Goal: Task Accomplishment & Management: Manage account settings

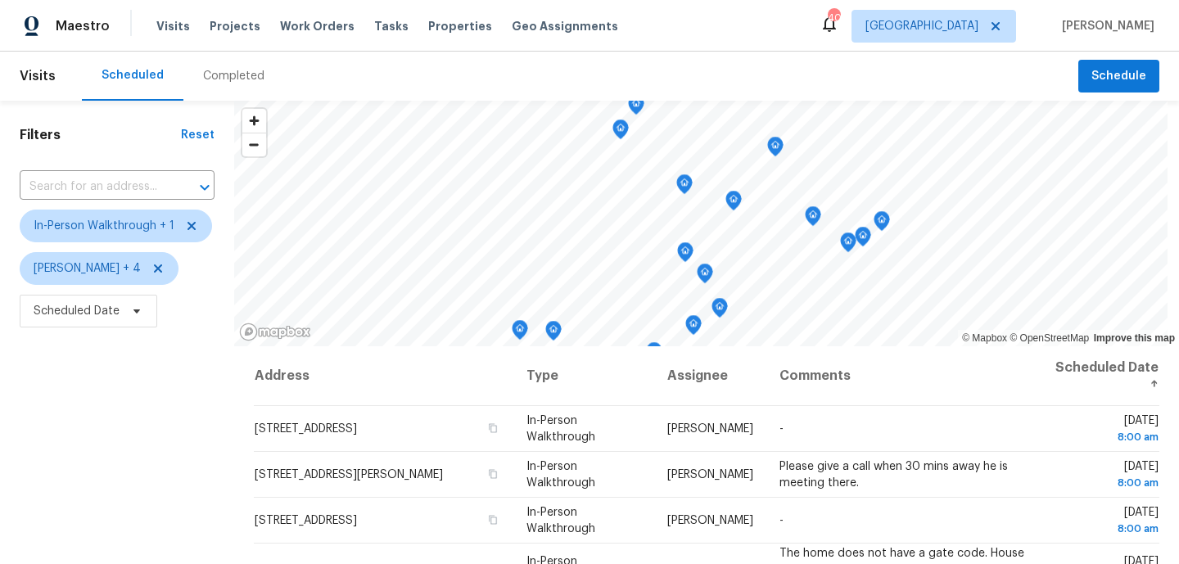
scroll to position [233, 0]
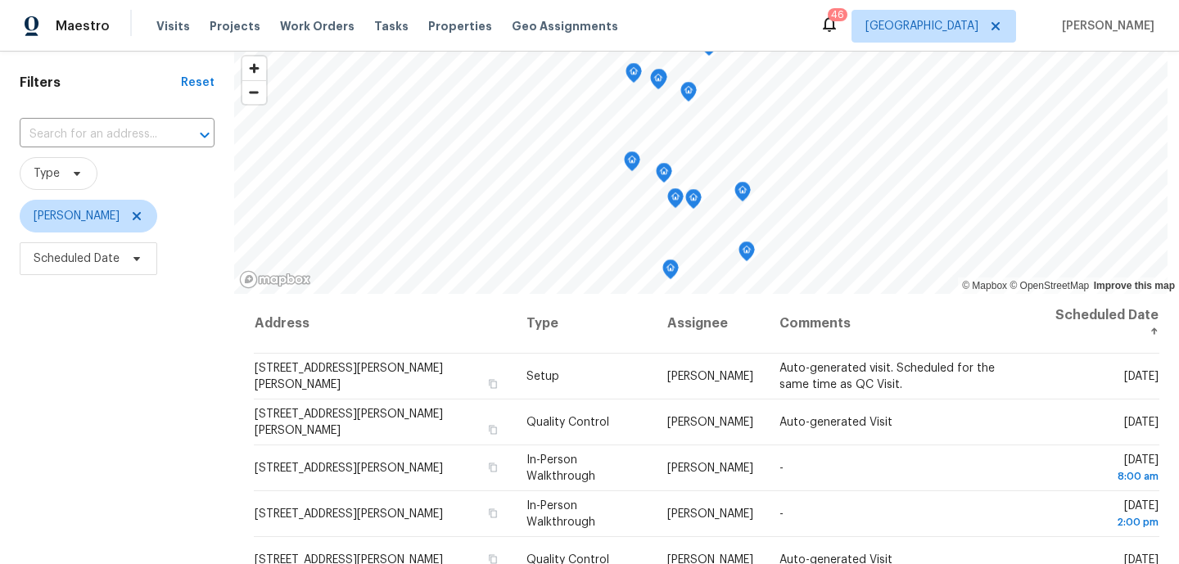
scroll to position [135, 0]
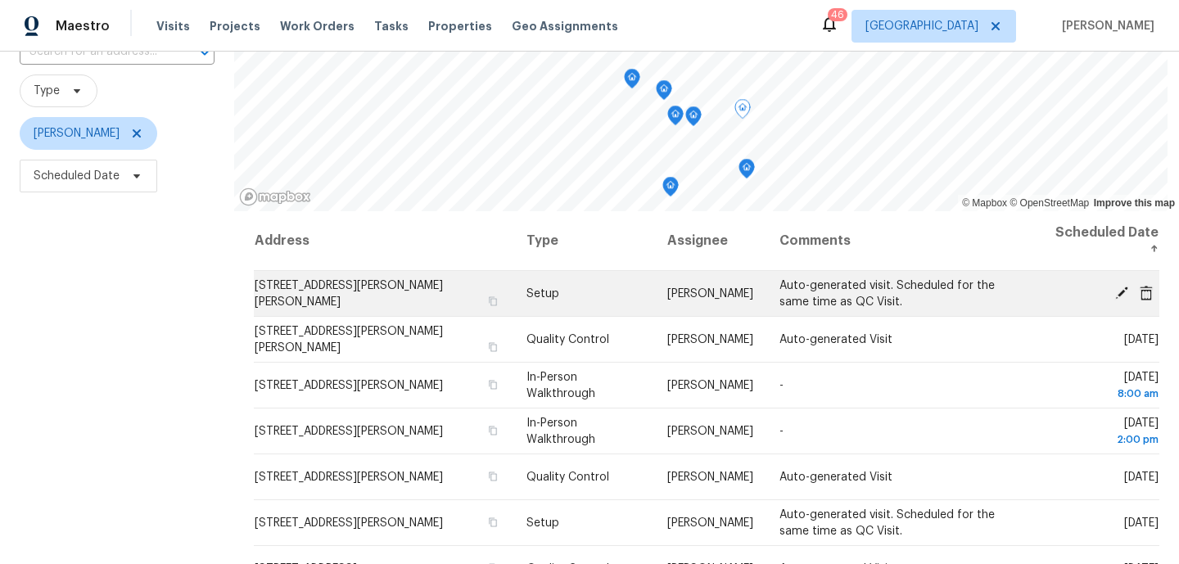
click at [1121, 293] on icon at bounding box center [1121, 292] width 13 height 13
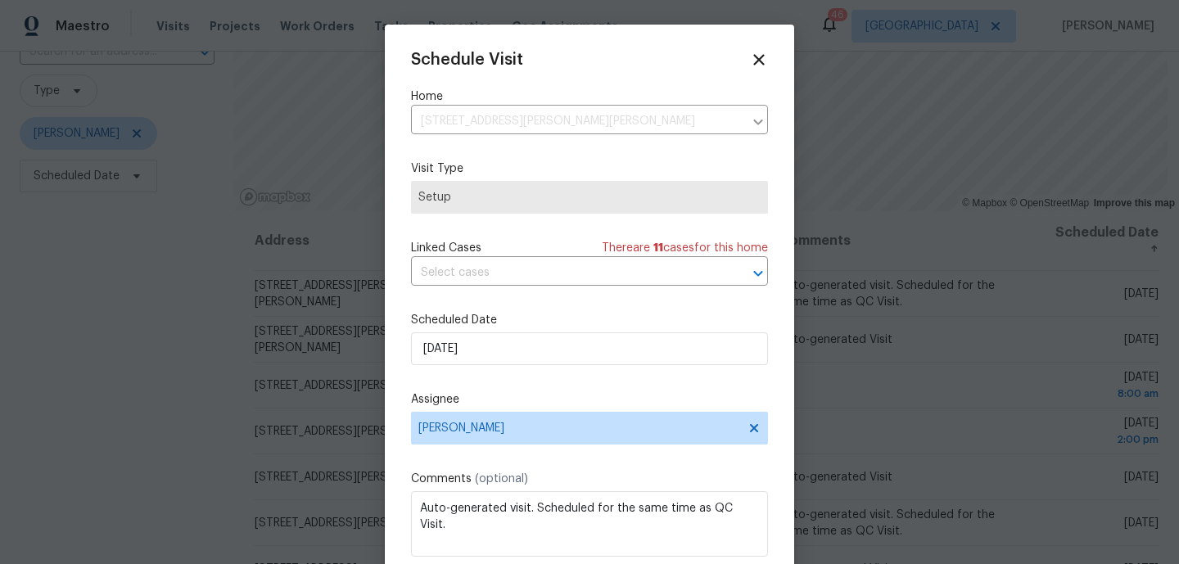
click at [482, 328] on label "Scheduled Date" at bounding box center [589, 320] width 357 height 16
click at [468, 341] on input "10/15/2025" at bounding box center [589, 348] width 357 height 33
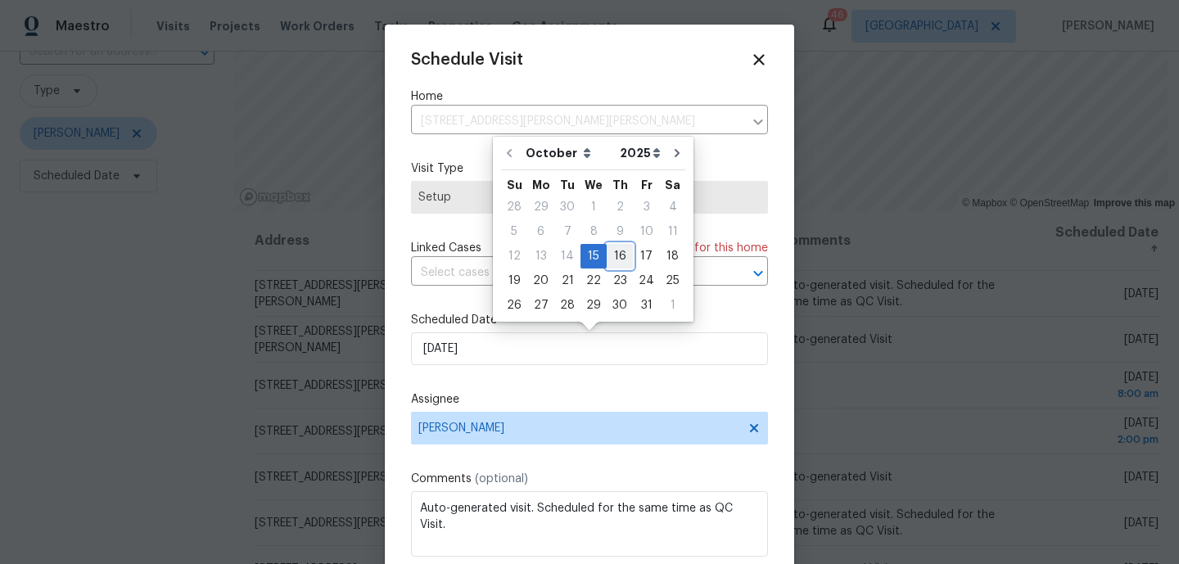
click at [621, 255] on div "16" at bounding box center [620, 256] width 26 height 23
type input "10/16/2025"
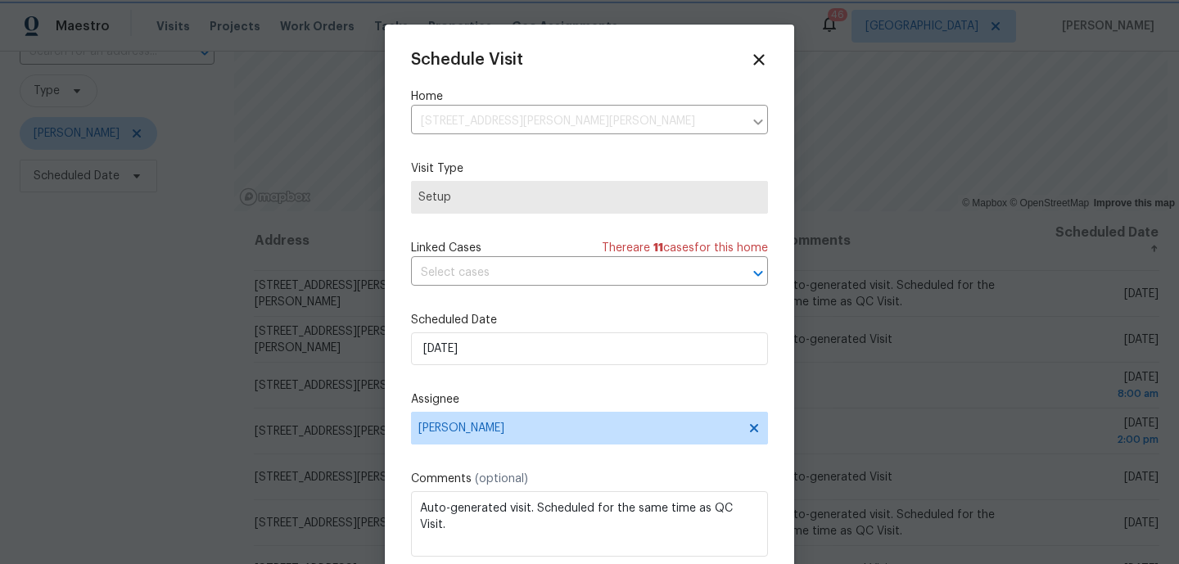
scroll to position [29, 0]
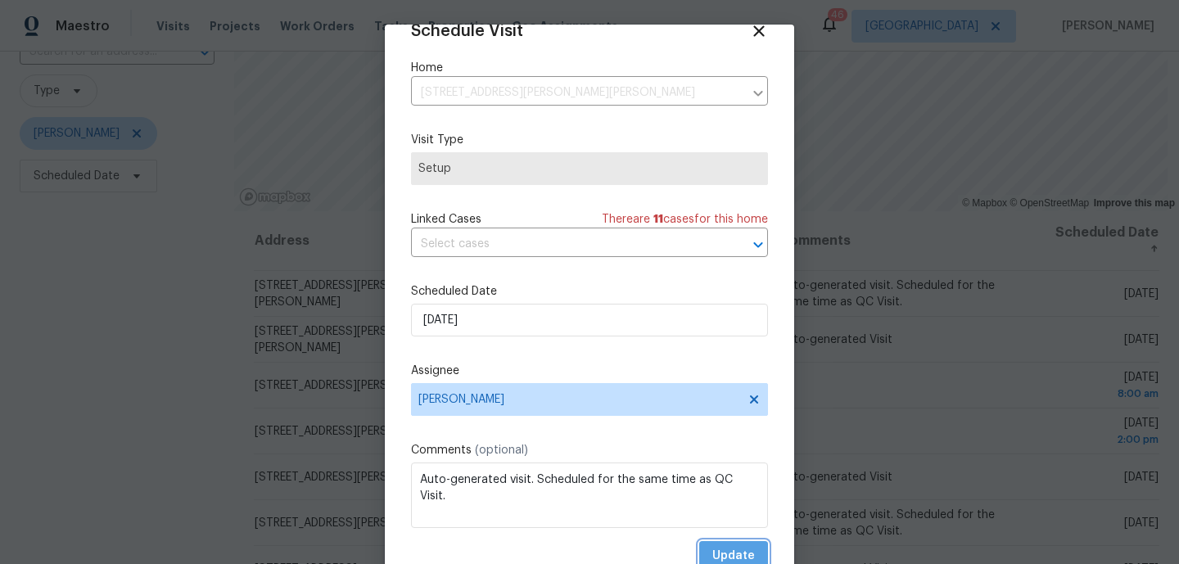
click at [724, 556] on span "Update" at bounding box center [733, 556] width 43 height 20
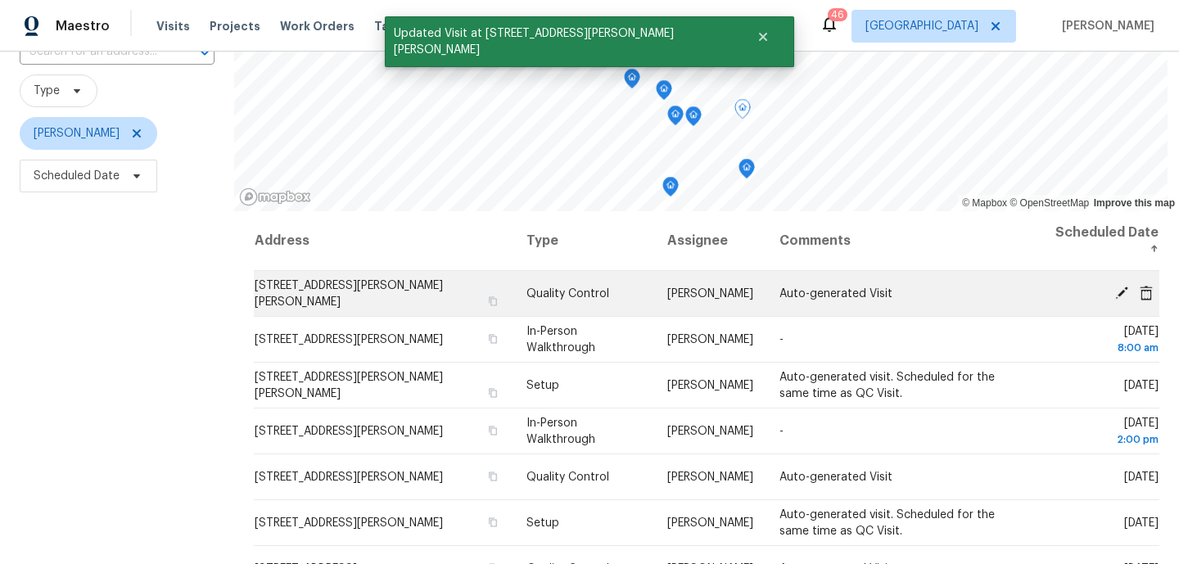
click at [1120, 292] on icon at bounding box center [1121, 292] width 13 height 13
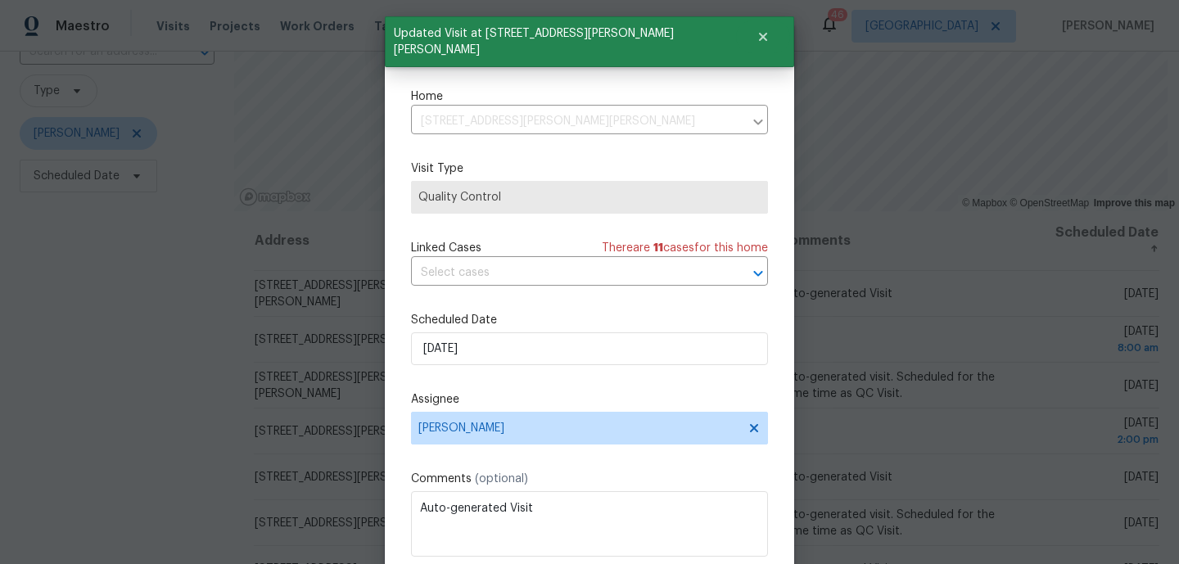
click at [599, 372] on div "Schedule Visit Home 302 Jennie Marie Cir, Ferris, TX 75125 ​ Visit Type Quality…" at bounding box center [589, 325] width 357 height 549
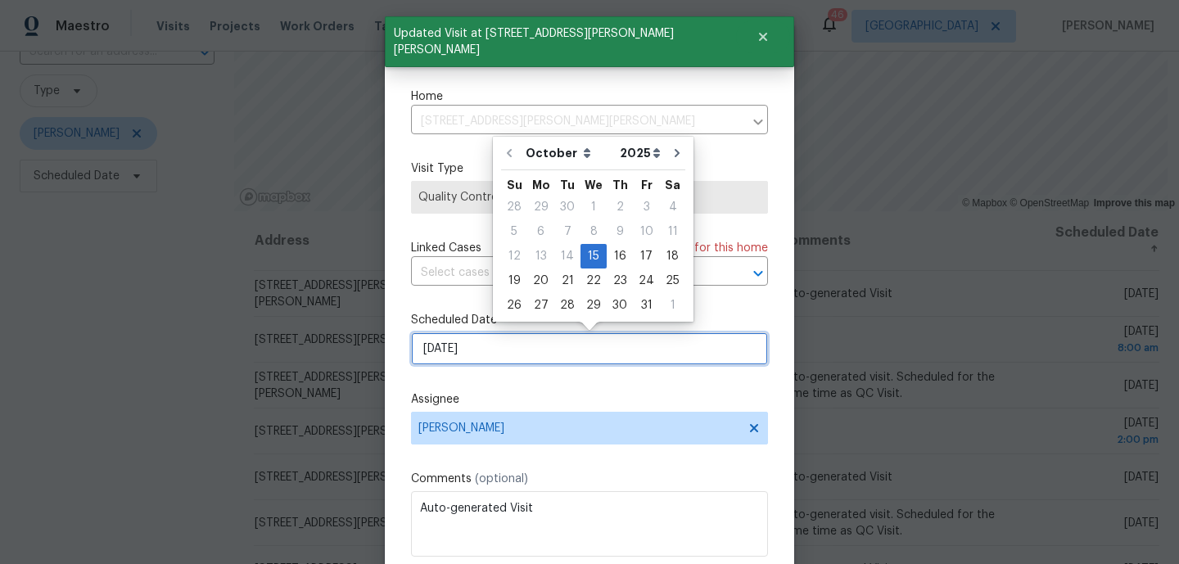
click at [603, 359] on input "10/15/2025" at bounding box center [589, 348] width 357 height 33
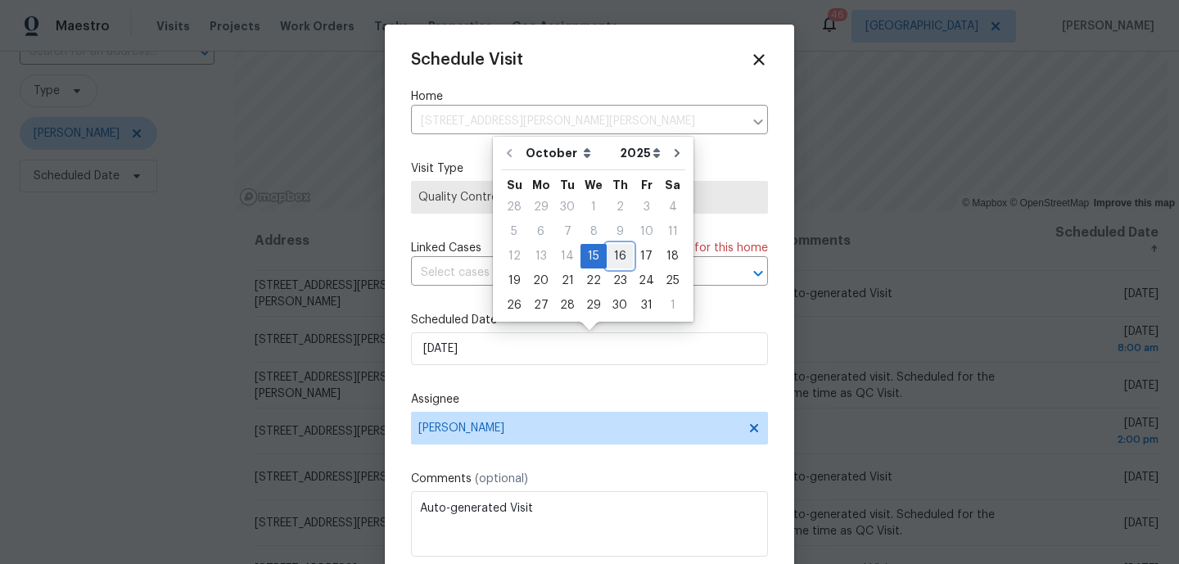
click at [626, 264] on div "16" at bounding box center [620, 256] width 26 height 23
type input "10/16/2025"
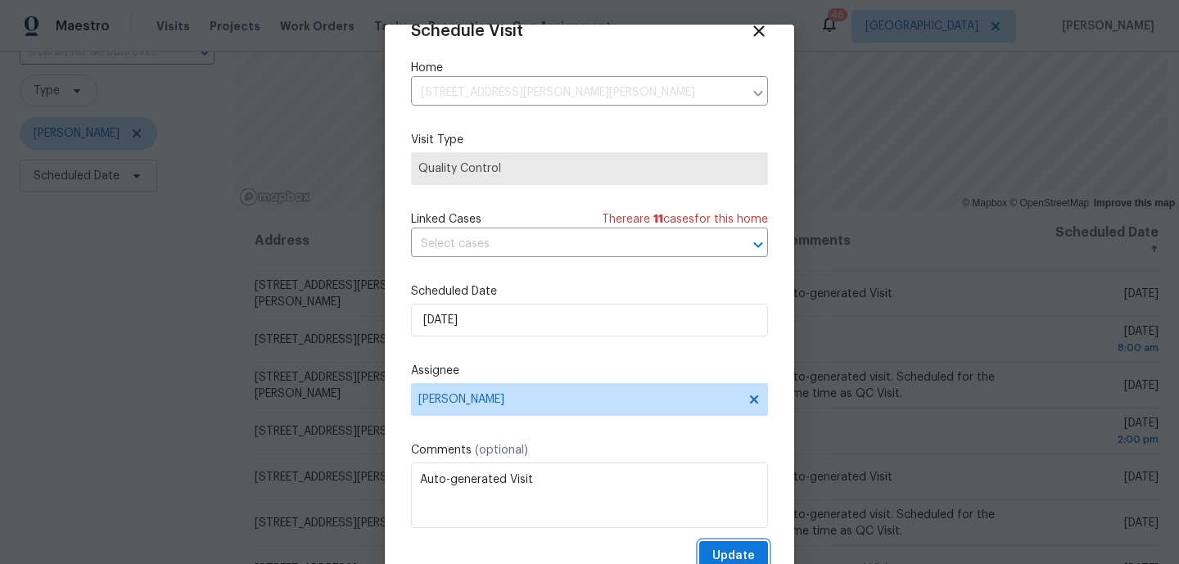
click at [712, 546] on button "Update" at bounding box center [733, 556] width 69 height 30
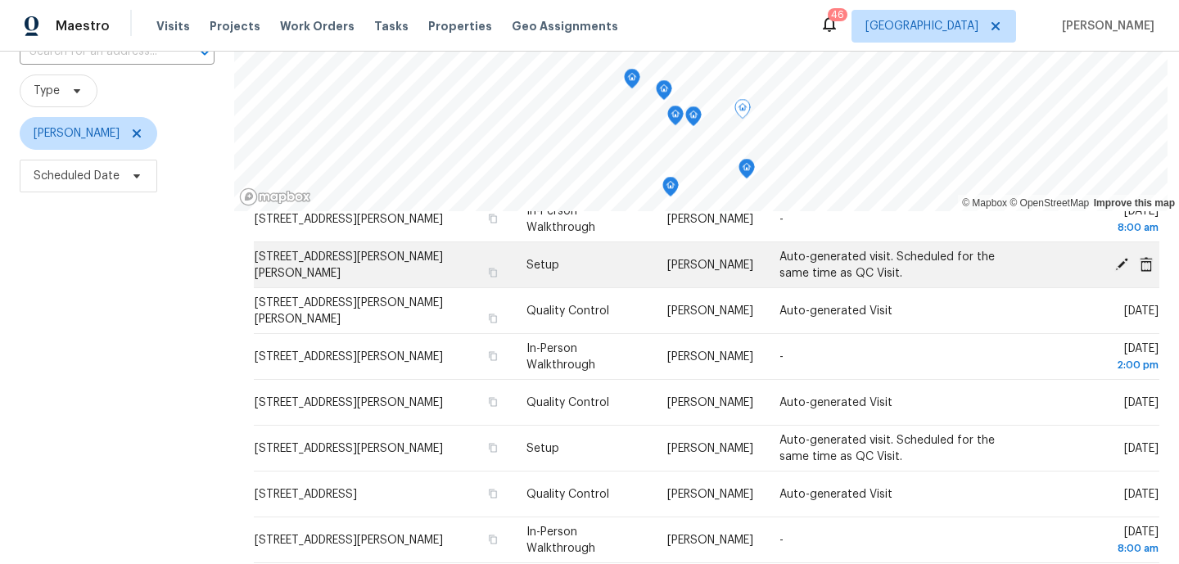
scroll to position [76, 0]
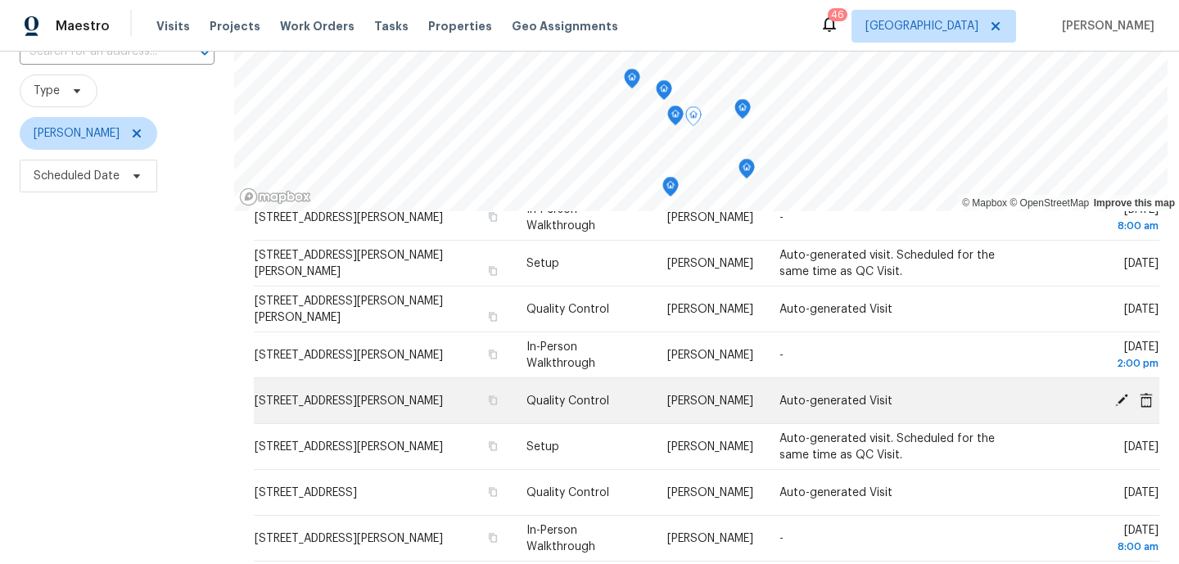
click at [1123, 400] on icon at bounding box center [1121, 399] width 13 height 13
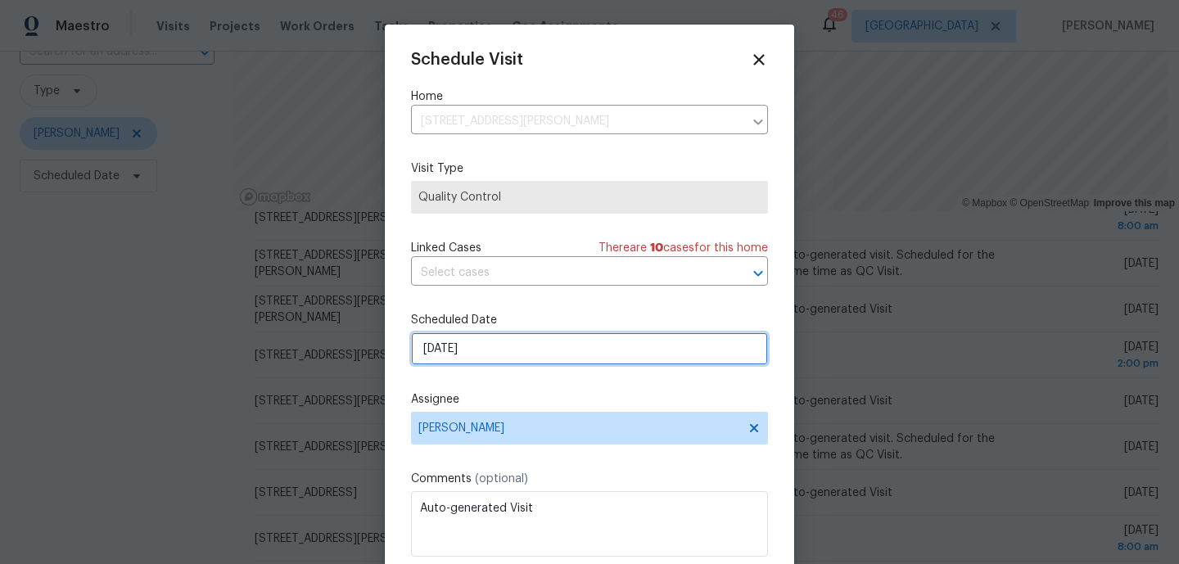
click at [571, 346] on input "10/17/2025" at bounding box center [589, 348] width 357 height 33
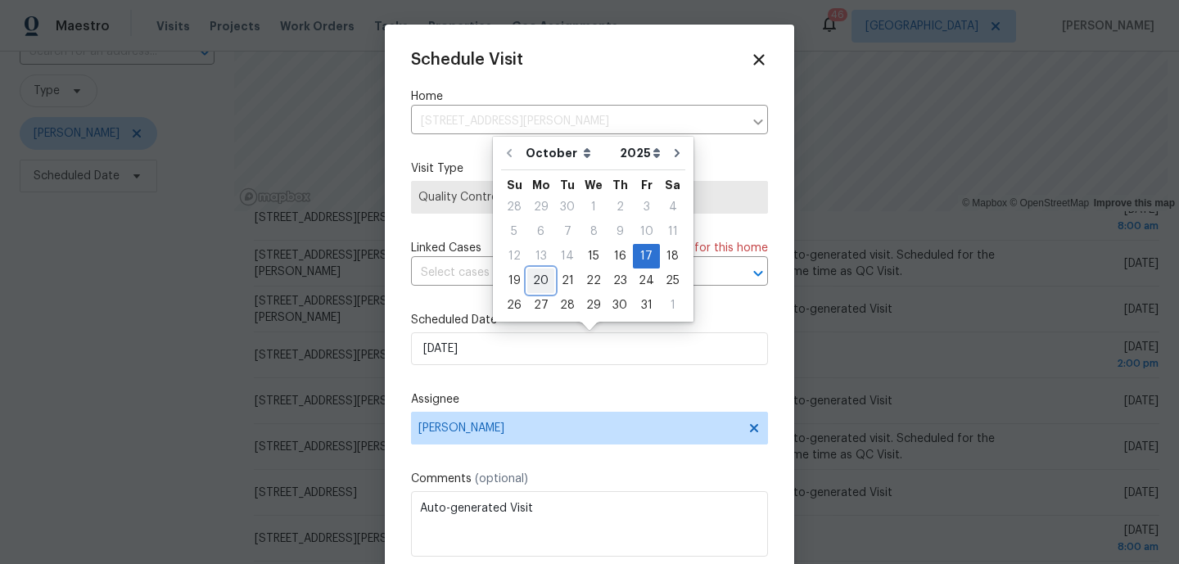
click at [544, 282] on div "20" at bounding box center [540, 280] width 27 height 23
type input "10/20/2025"
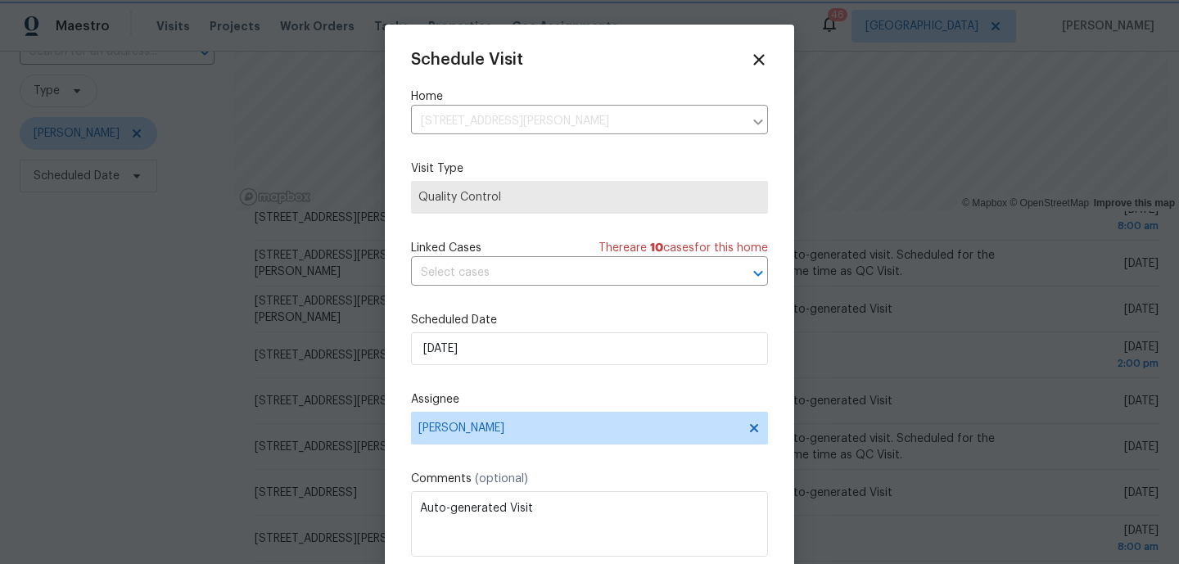
scroll to position [29, 0]
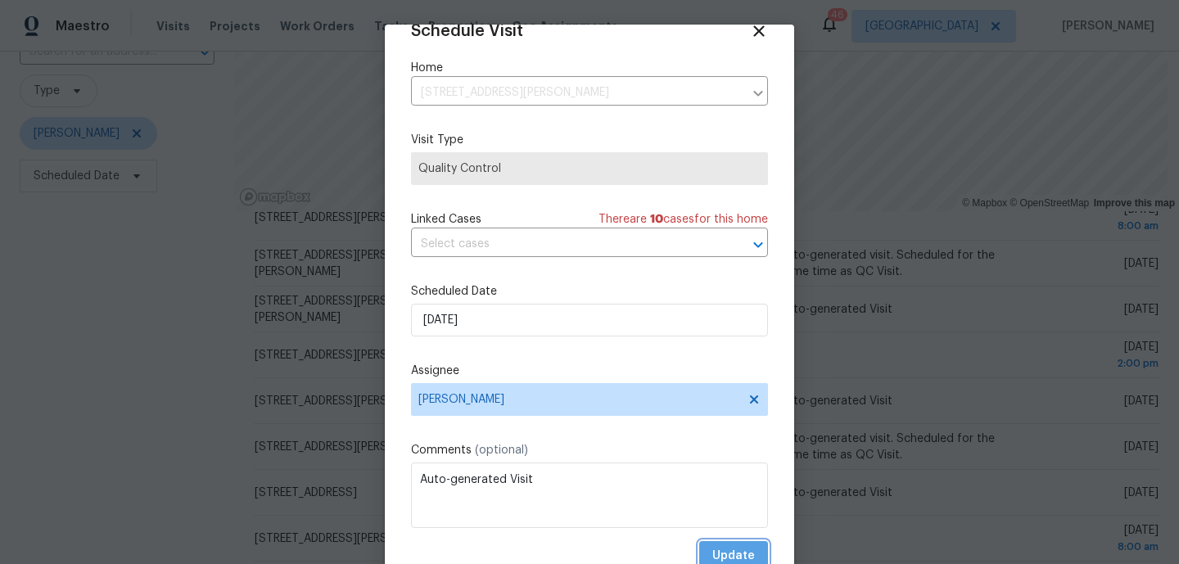
click at [737, 549] on span "Update" at bounding box center [733, 556] width 43 height 20
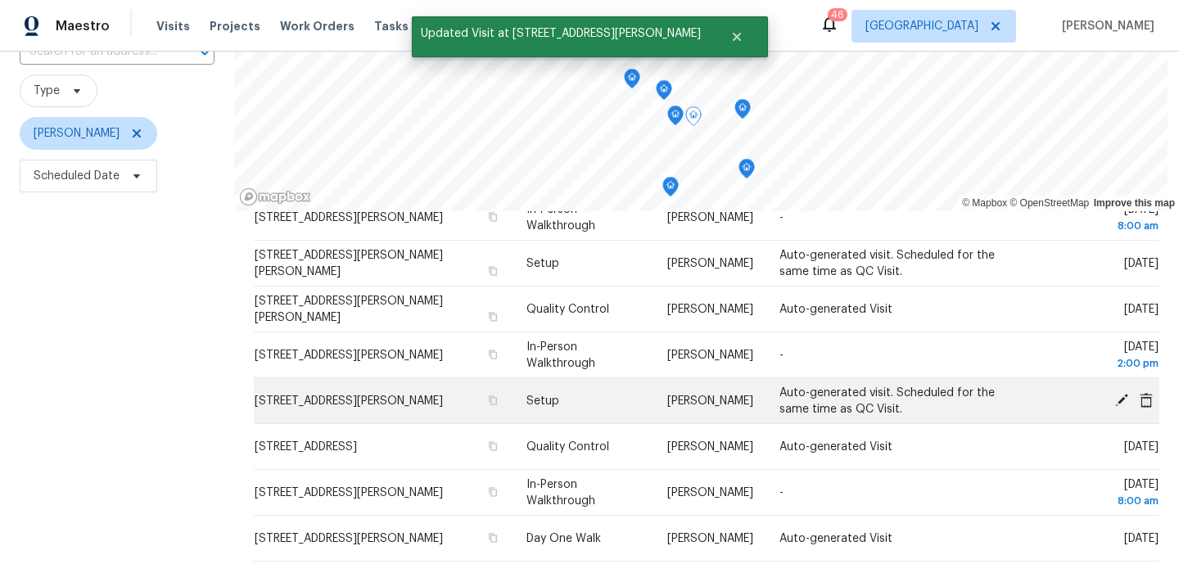
click at [1122, 398] on icon at bounding box center [1121, 399] width 13 height 13
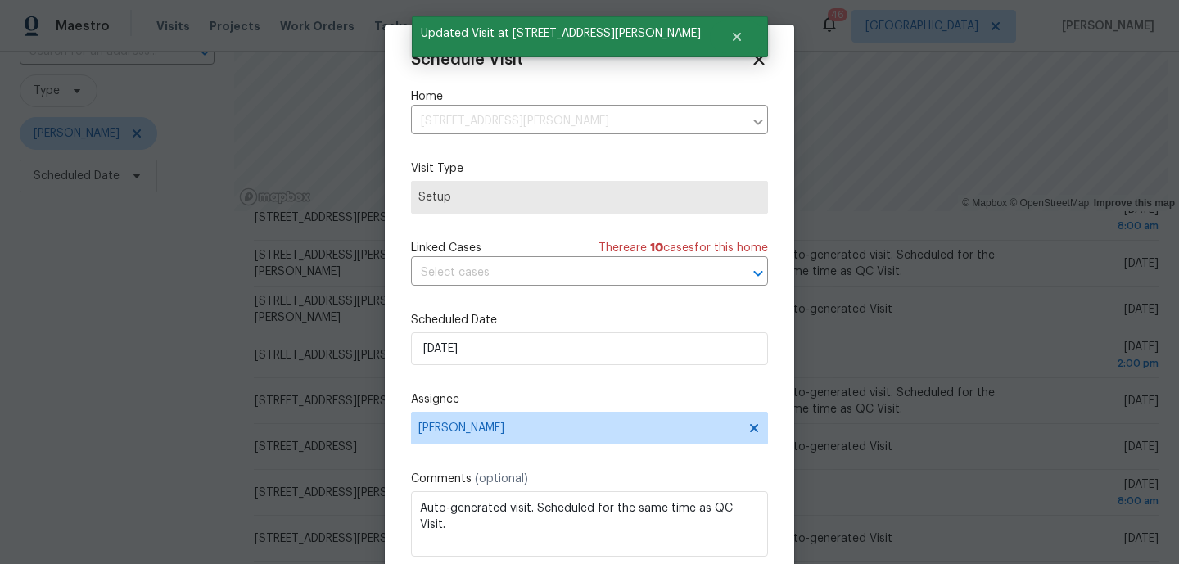
click at [543, 373] on div "Schedule Visit Home 120 Cole Rd, Red Oak, TX 75154 ​ Visit Type Setup Linked Ca…" at bounding box center [589, 325] width 357 height 549
click at [546, 365] on input "10/17/2025" at bounding box center [589, 348] width 357 height 33
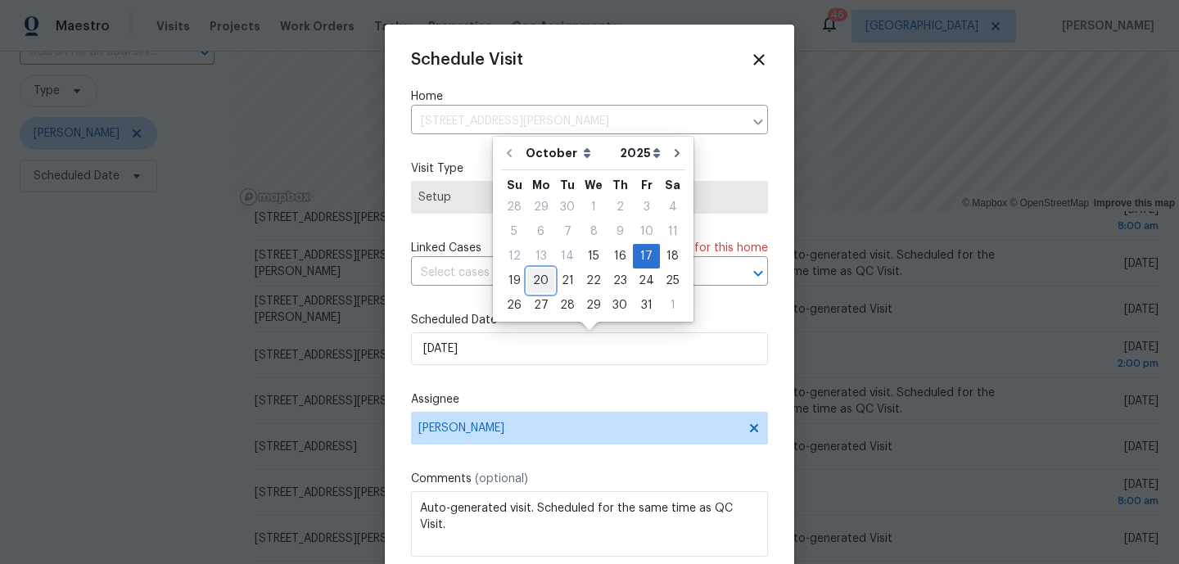
click at [540, 288] on div "20" at bounding box center [540, 280] width 27 height 23
type input "10/20/2025"
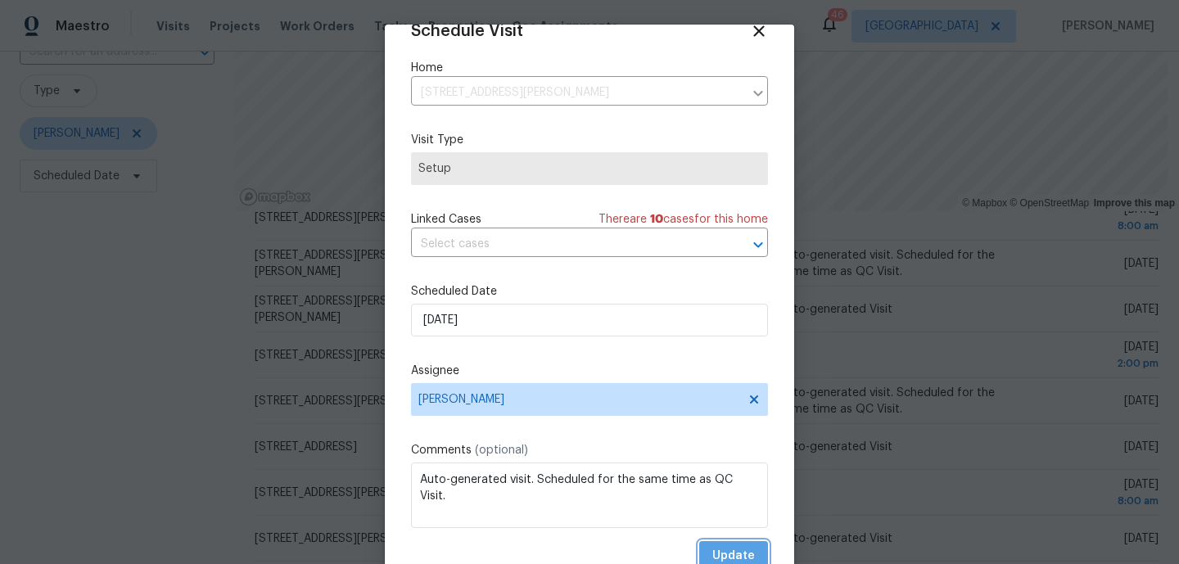
click at [721, 549] on span "Update" at bounding box center [733, 556] width 43 height 20
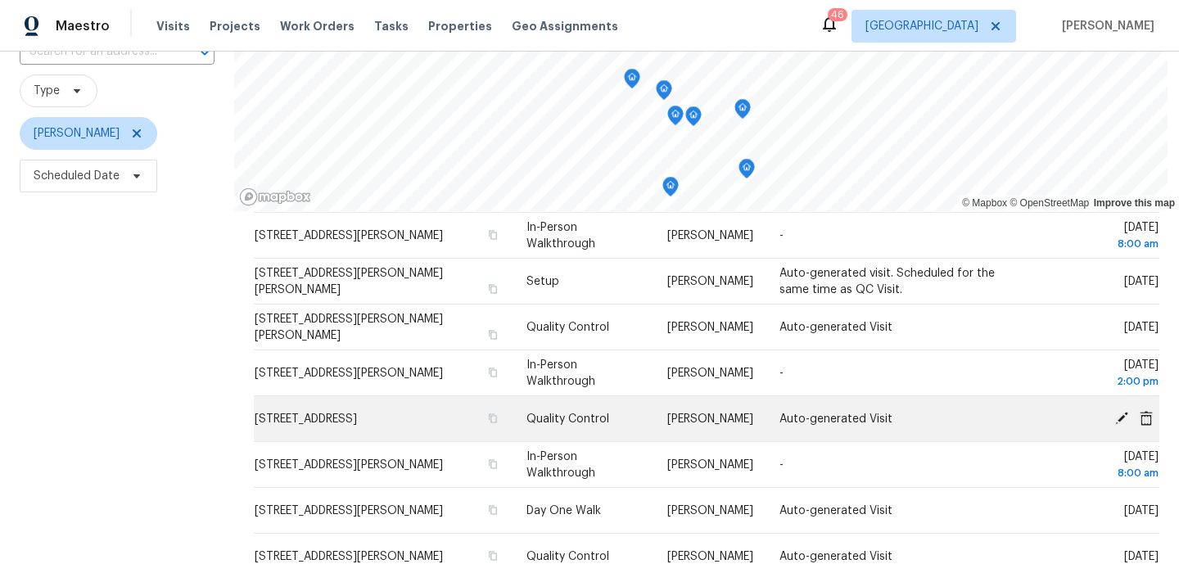
scroll to position [66, 0]
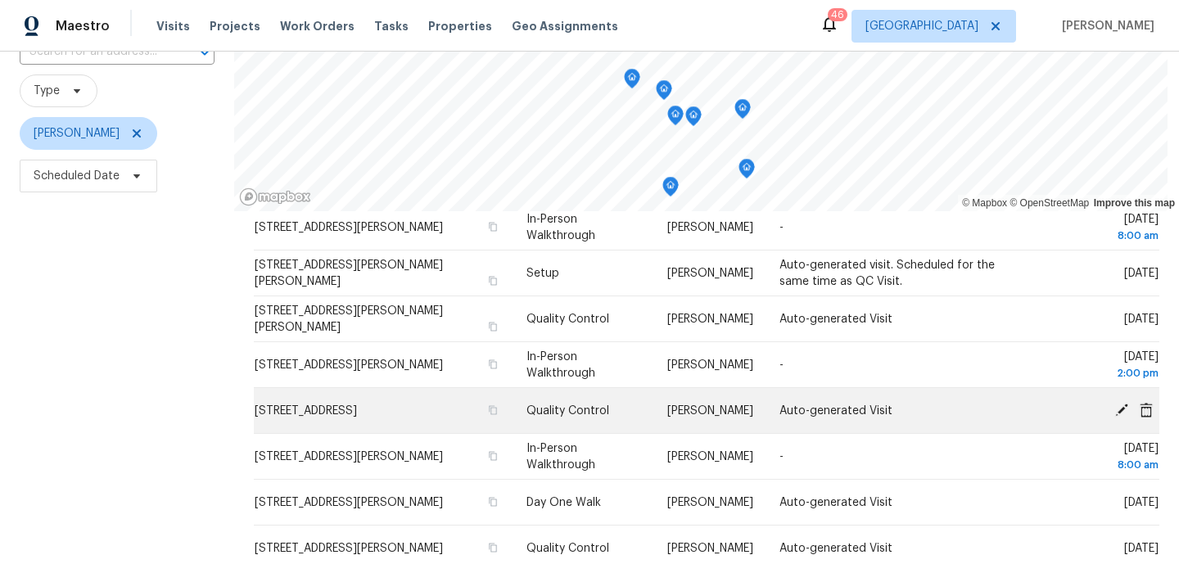
click at [1121, 409] on icon at bounding box center [1121, 409] width 13 height 13
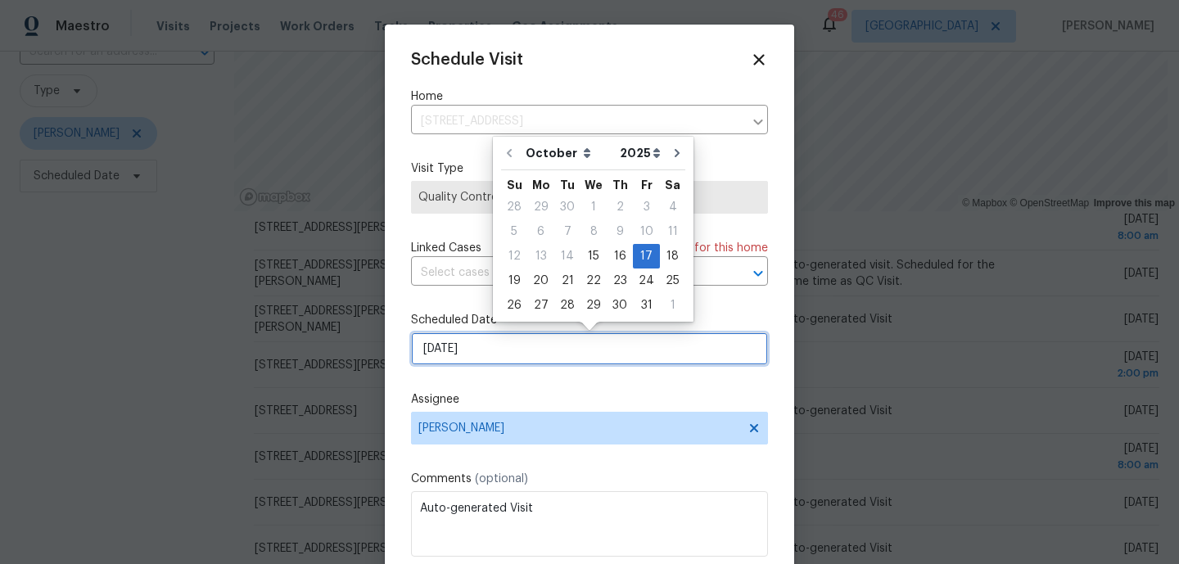
click at [531, 339] on input "10/17/2025" at bounding box center [589, 348] width 357 height 33
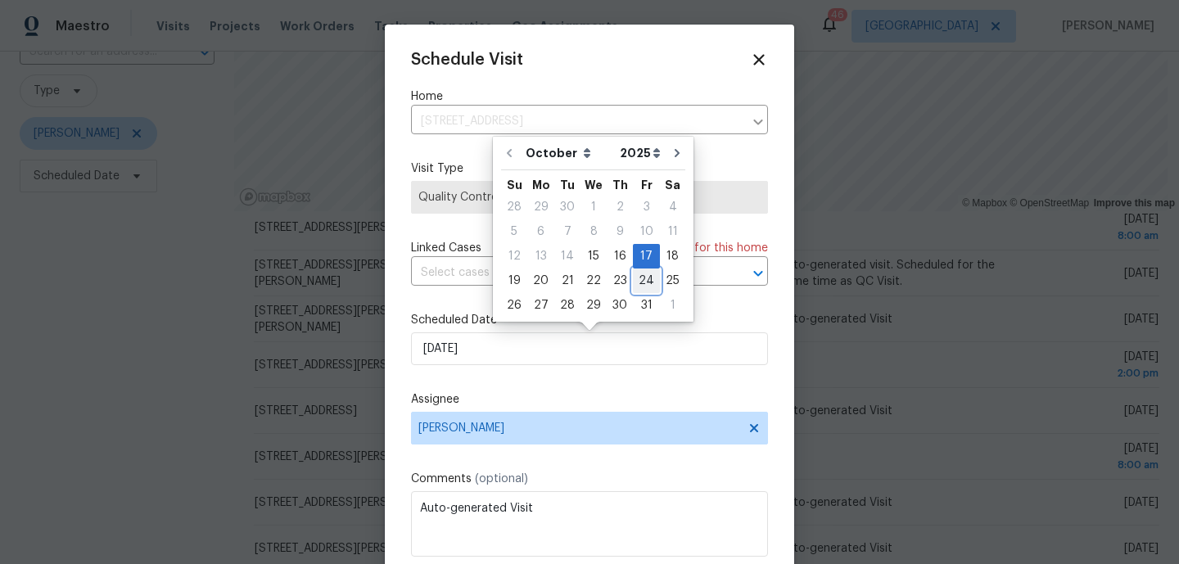
click at [638, 284] on div "24" at bounding box center [646, 280] width 27 height 23
type input "10/24/2025"
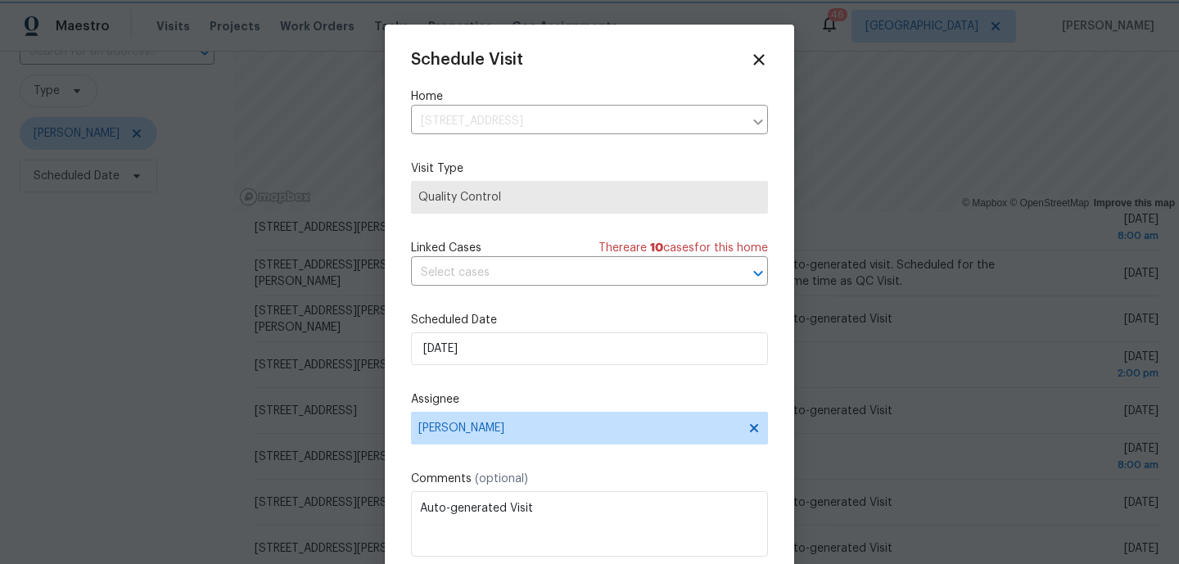
scroll to position [29, 0]
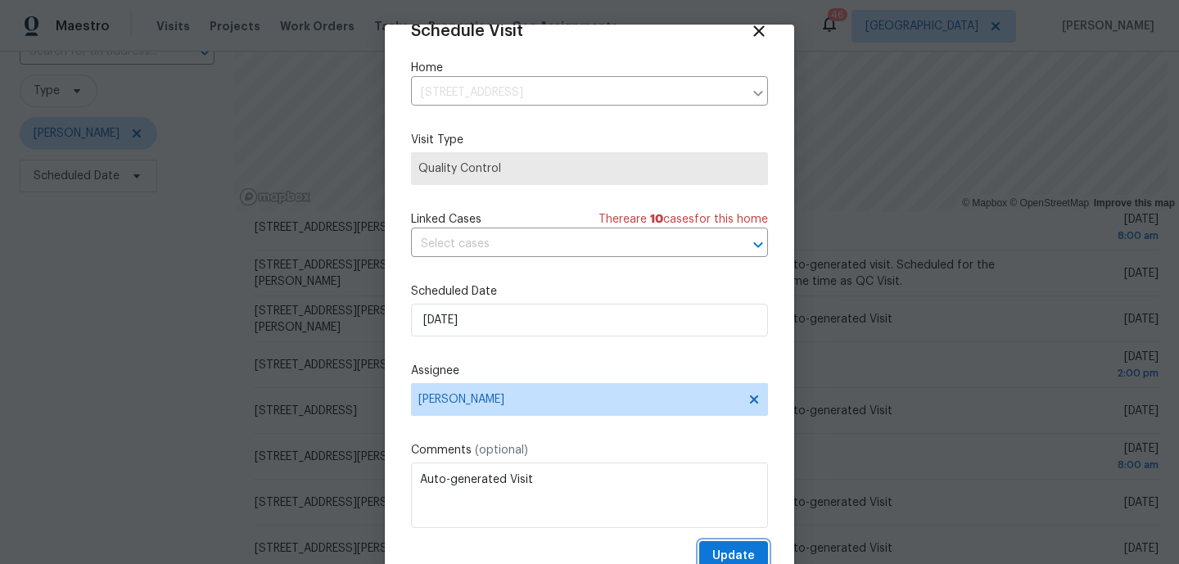
click at [733, 551] on span "Update" at bounding box center [733, 556] width 43 height 20
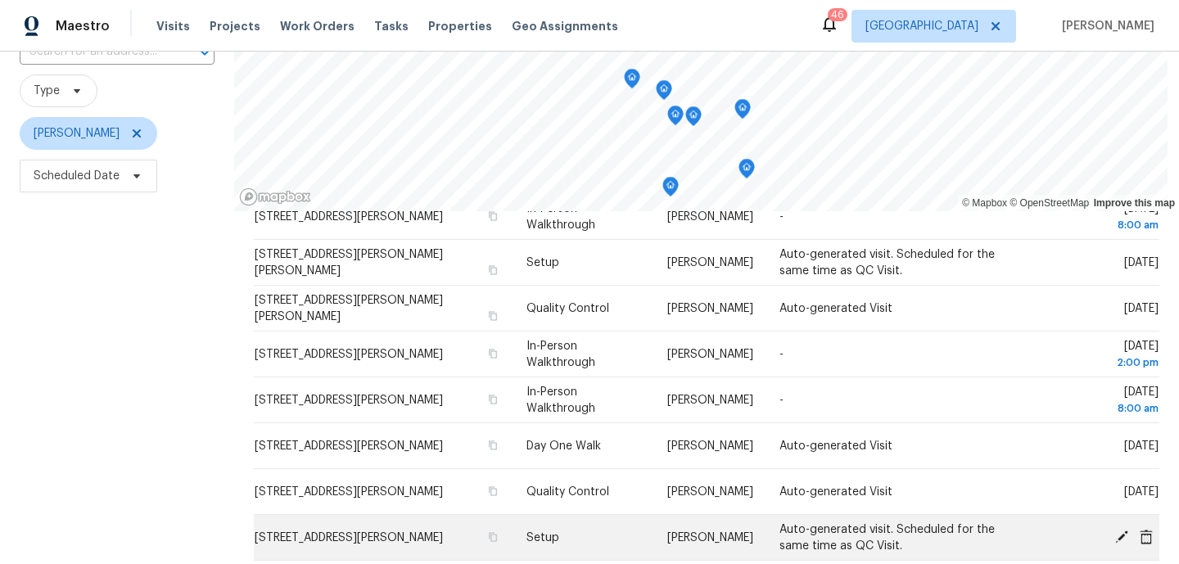
scroll to position [0, 0]
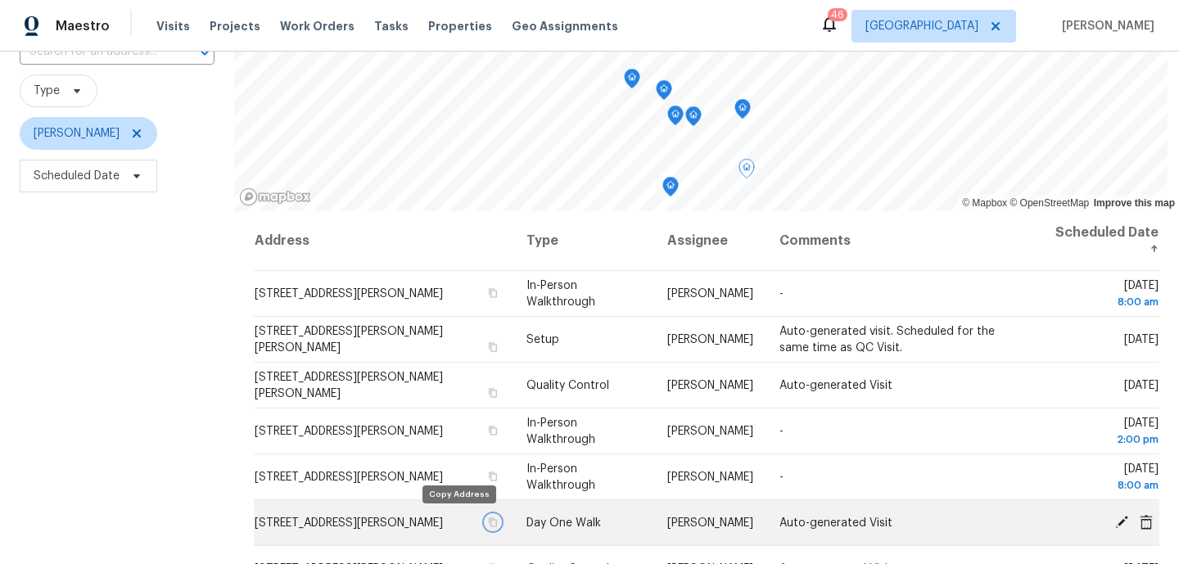
click at [489, 517] on icon "button" at bounding box center [493, 521] width 8 height 9
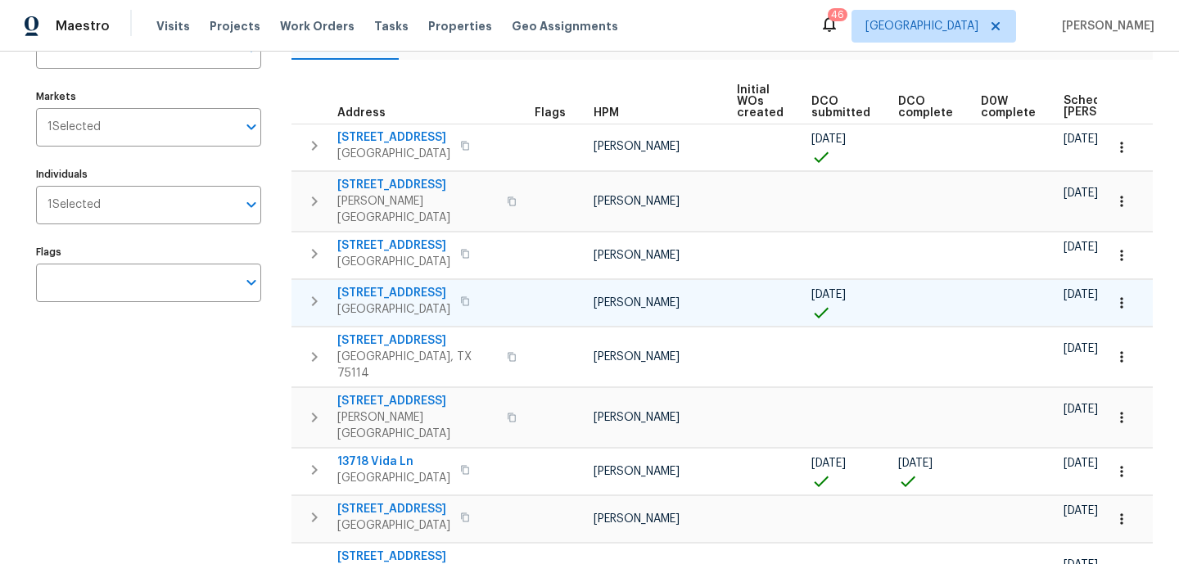
scroll to position [166, 0]
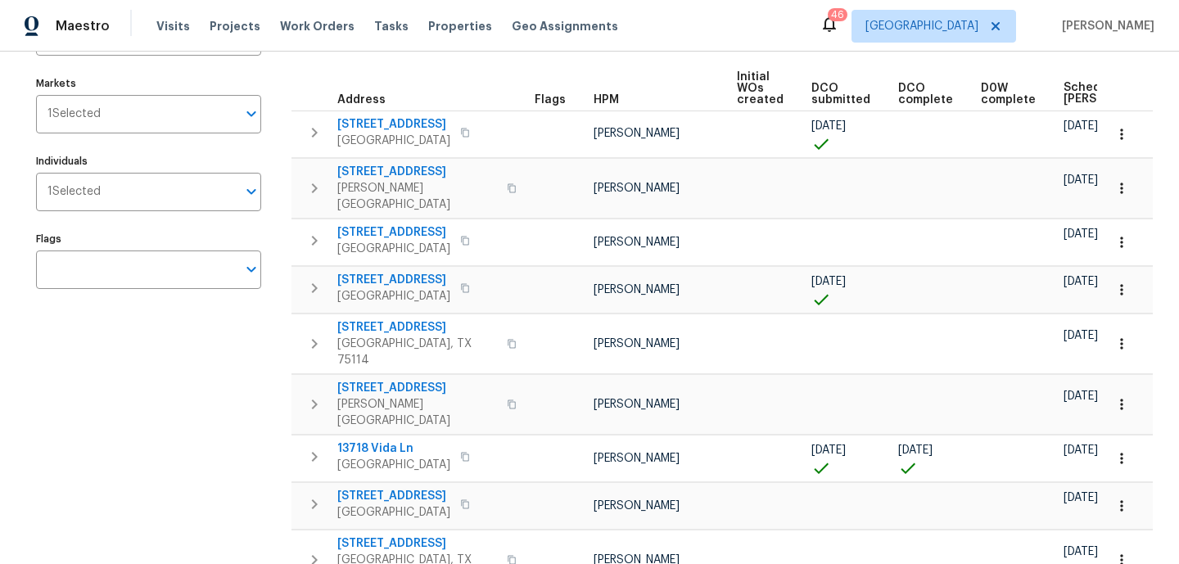
click at [1064, 95] on span "Scheduled COE" at bounding box center [1110, 93] width 93 height 23
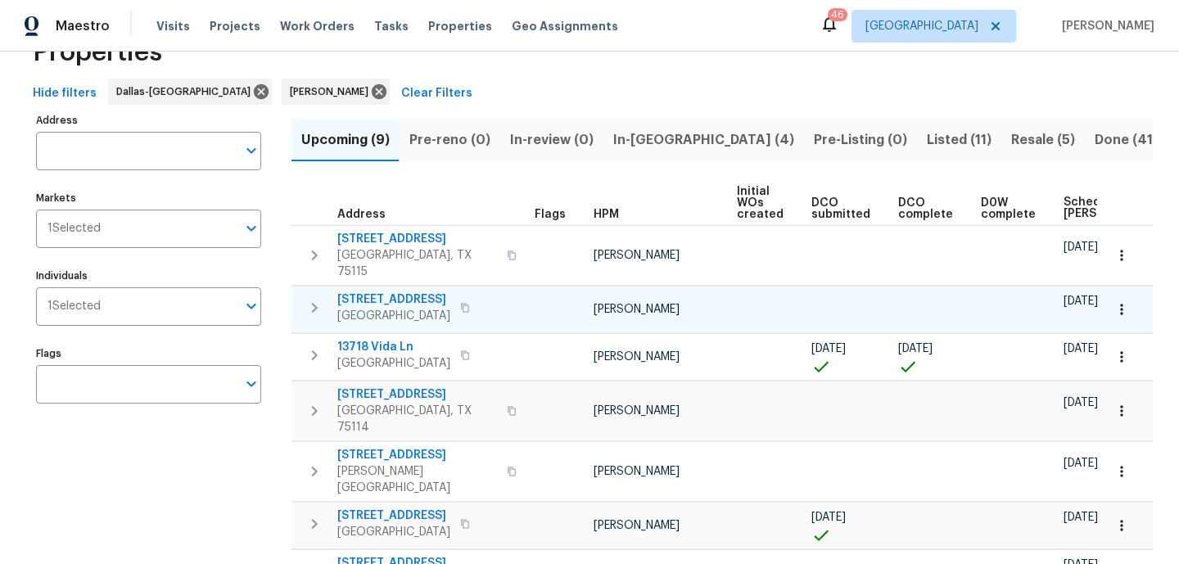
scroll to position [95, 0]
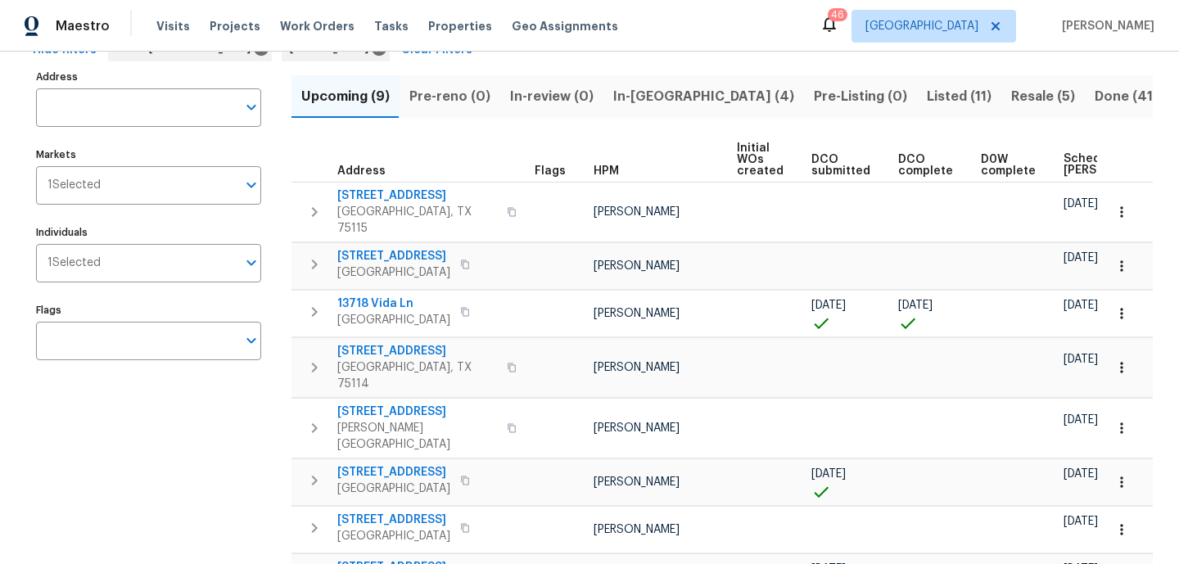
click at [1066, 167] on span "Scheduled COE" at bounding box center [1110, 164] width 93 height 23
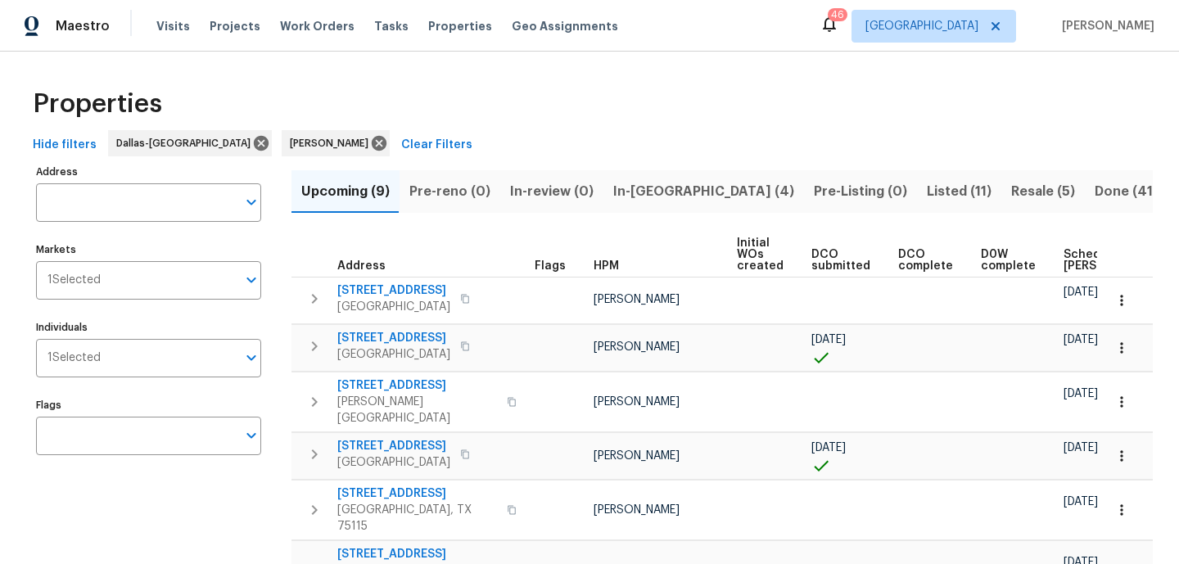
click at [1064, 260] on span "Scheduled COE" at bounding box center [1110, 260] width 93 height 23
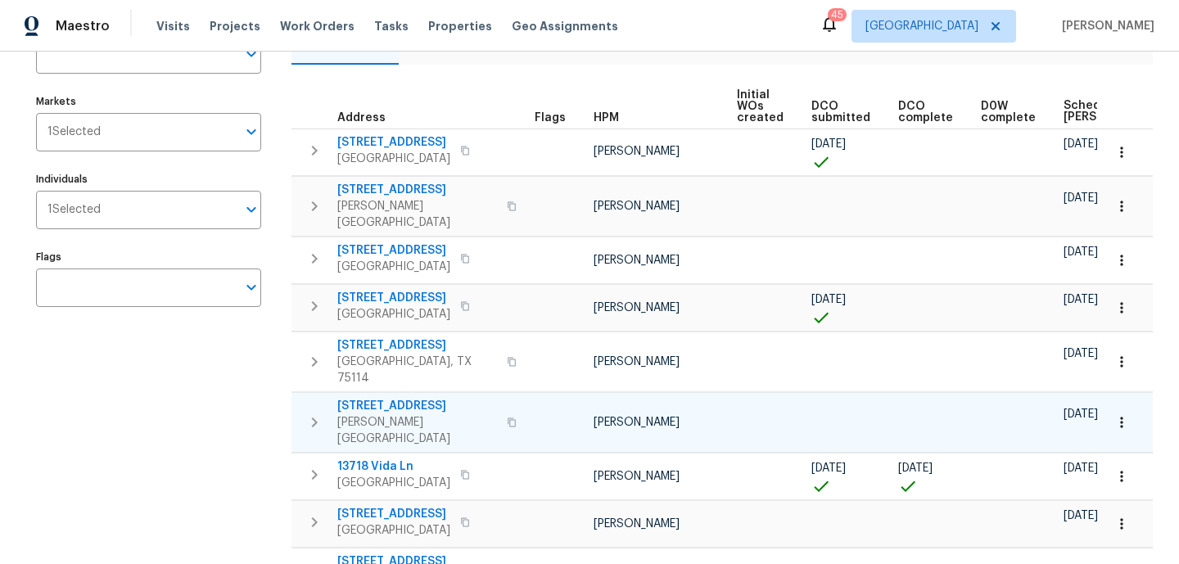
scroll to position [150, 0]
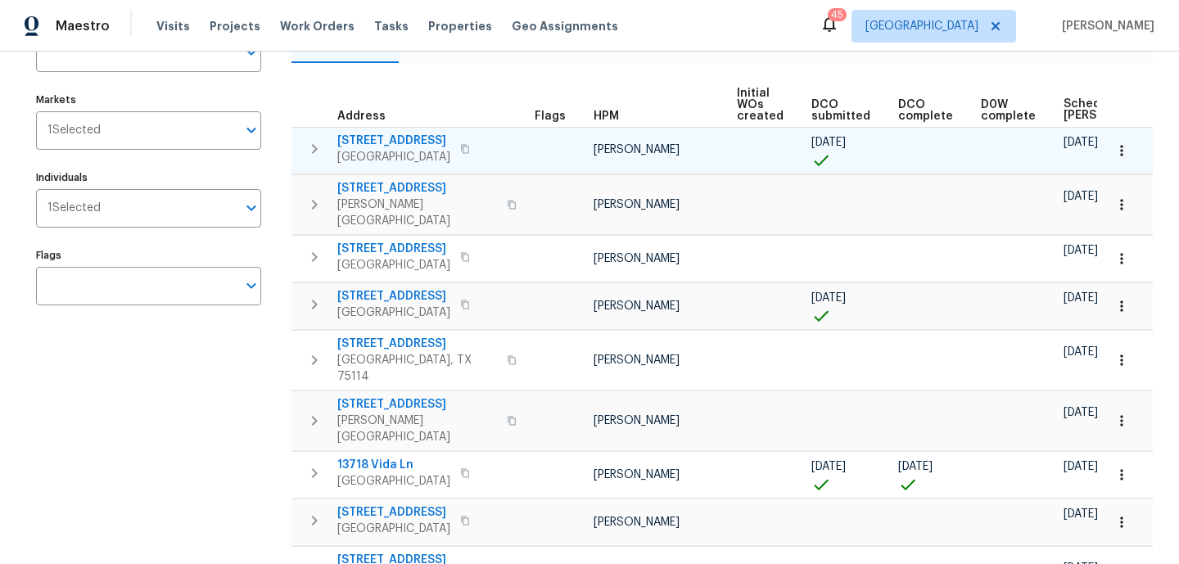
click at [475, 150] on button "button" at bounding box center [465, 149] width 20 height 23
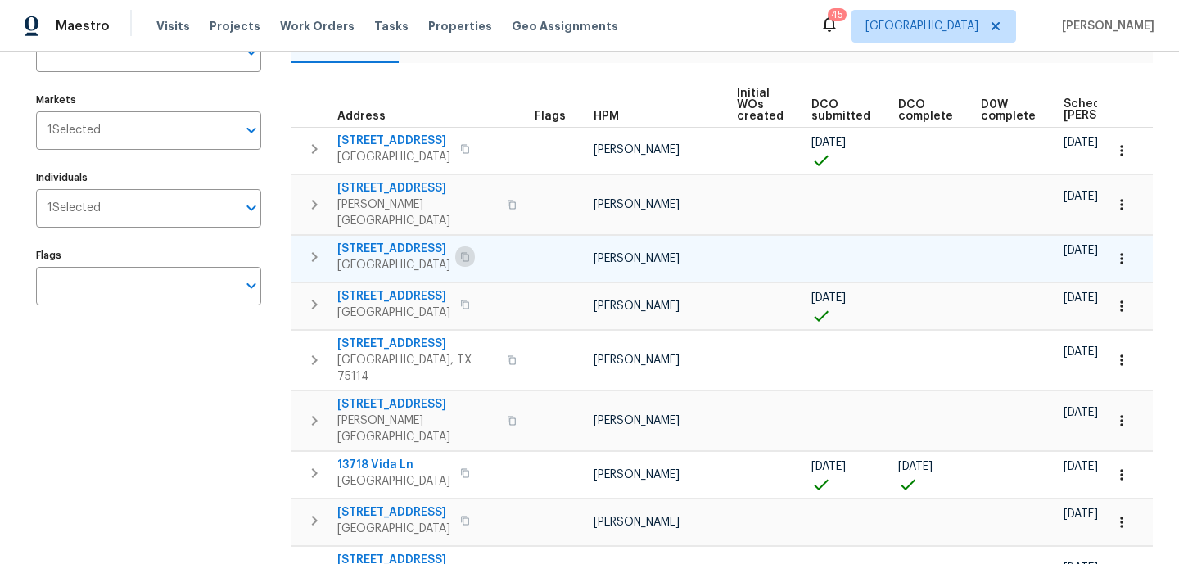
click at [462, 252] on icon "button" at bounding box center [465, 257] width 10 height 10
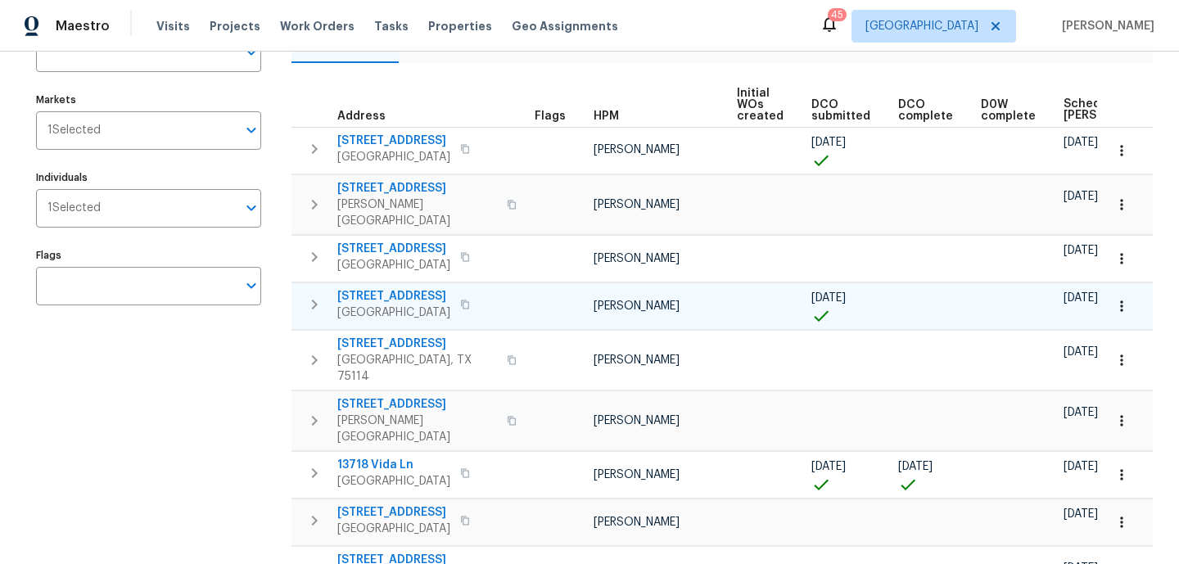
click at [460, 300] on icon "button" at bounding box center [465, 305] width 10 height 10
drag, startPoint x: 609, startPoint y: 295, endPoint x: 618, endPoint y: 300, distance: 10.3
click at [618, 300] on span "[PERSON_NAME]" at bounding box center [637, 305] width 86 height 11
click at [208, 376] on div "Address Address Markets 1 Selected Markets Individuals 1 Selected Individuals F…" at bounding box center [159, 329] width 246 height 636
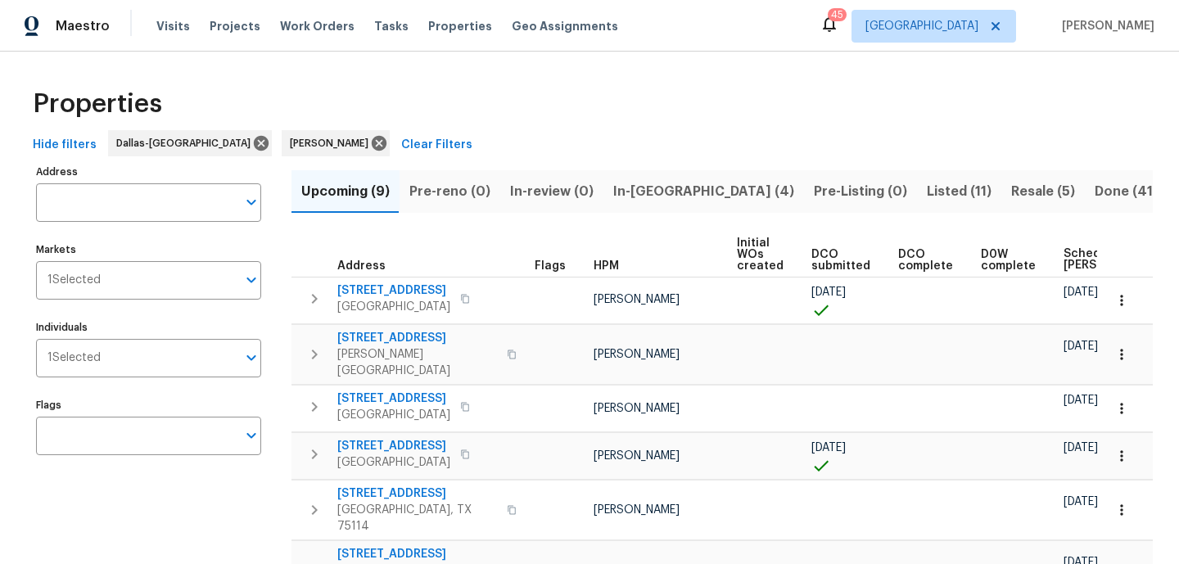
click at [641, 182] on span "In-reno (4)" at bounding box center [703, 191] width 181 height 23
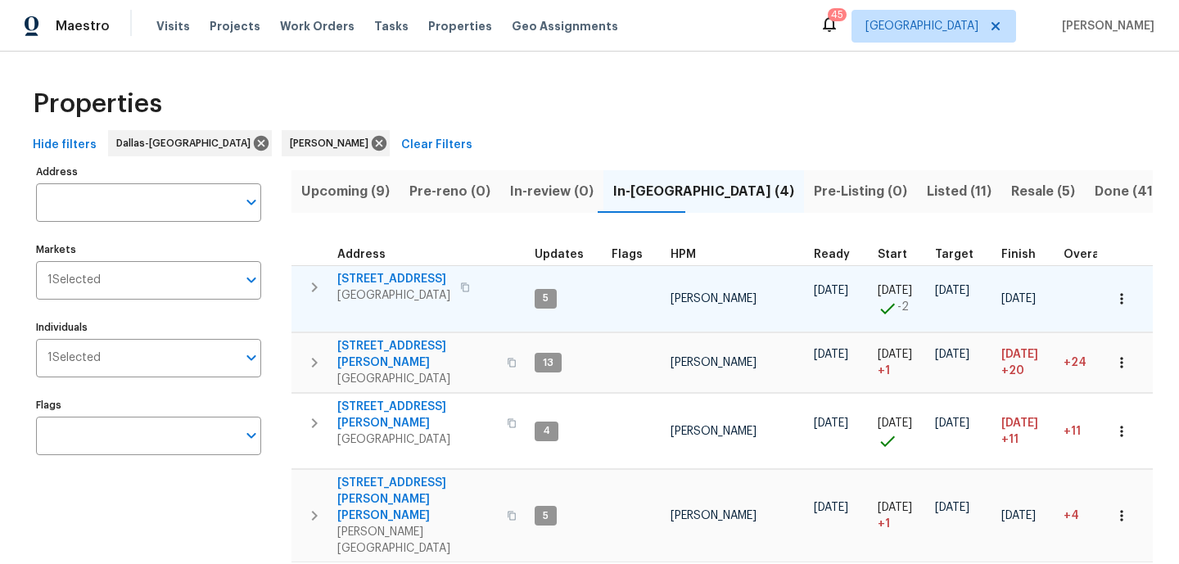
click at [1132, 293] on button "button" at bounding box center [1122, 299] width 36 height 36
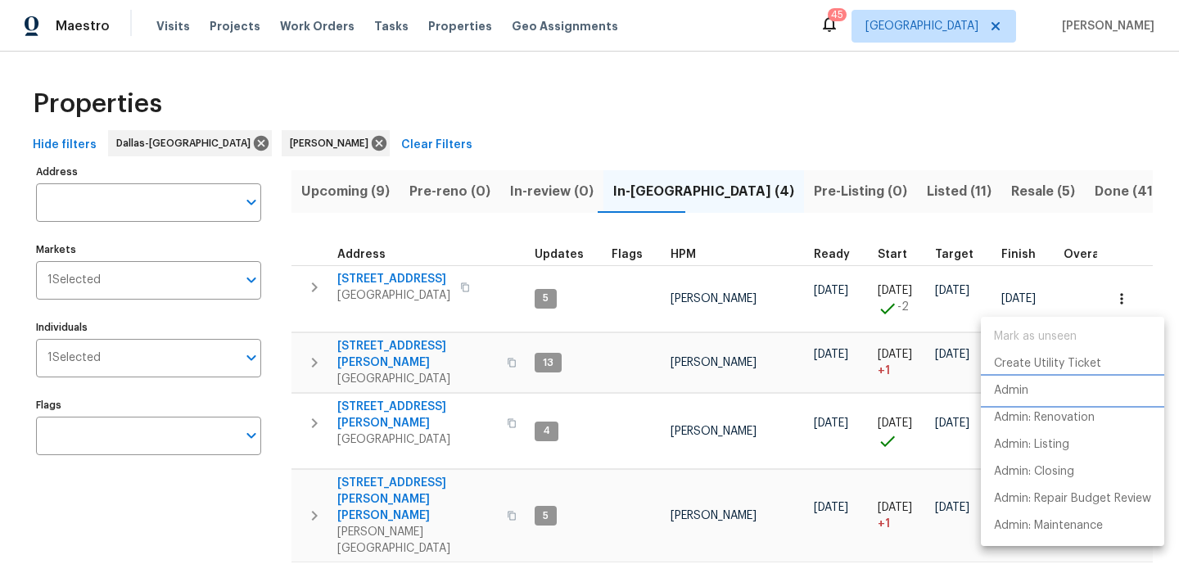
click at [990, 384] on li "Admin" at bounding box center [1072, 390] width 183 height 27
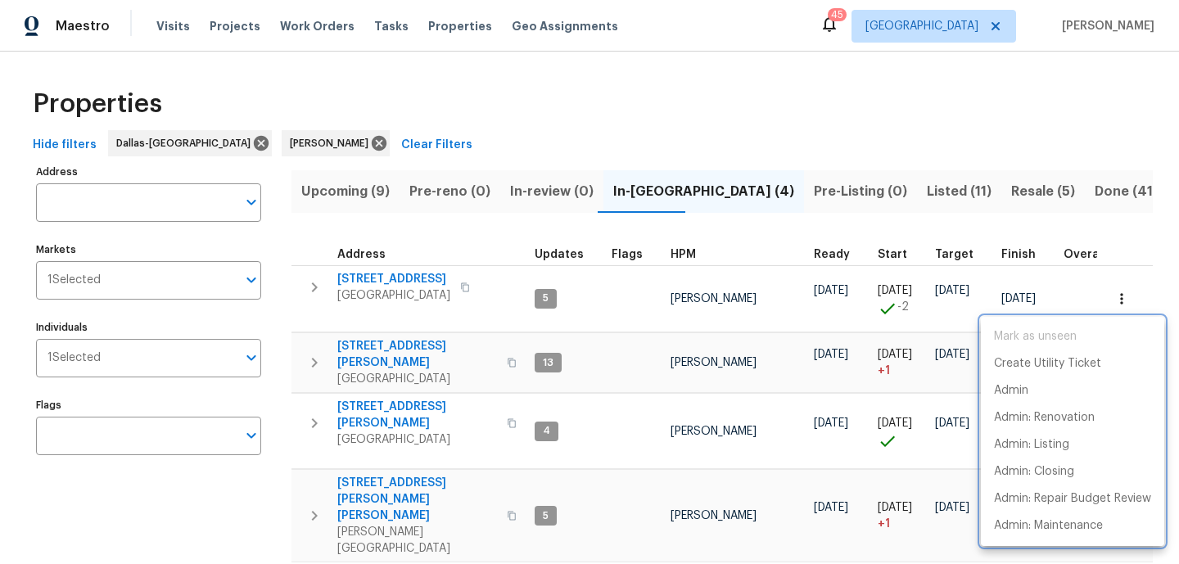
click at [187, 197] on div at bounding box center [589, 282] width 1179 height 564
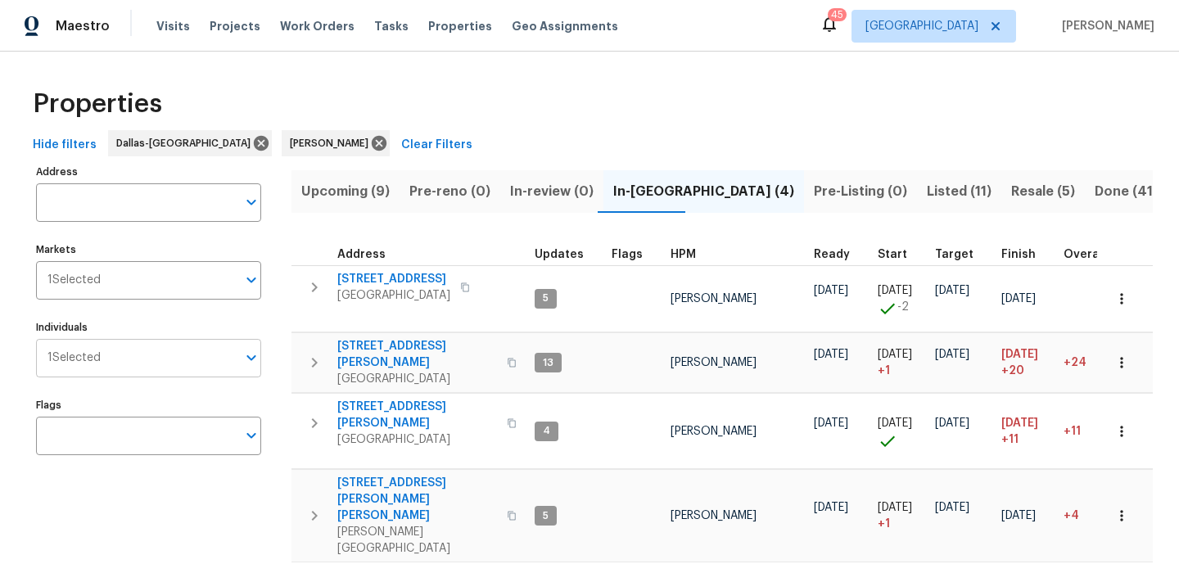
click at [136, 362] on input "Individuals" at bounding box center [169, 358] width 136 height 38
type input "limes"
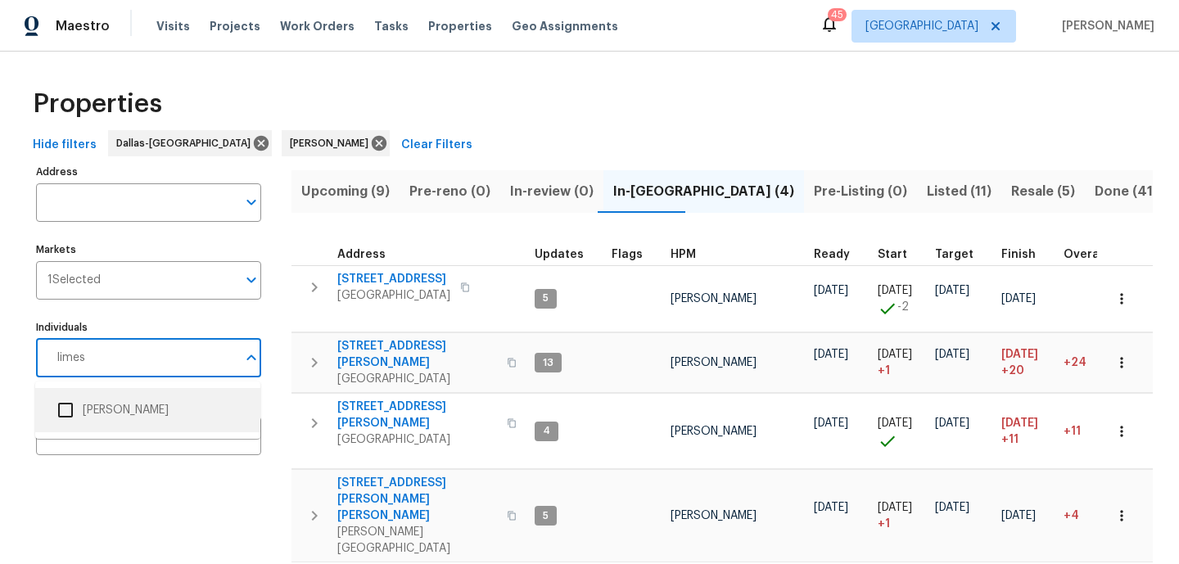
click at [89, 409] on li "[PERSON_NAME]" at bounding box center [147, 410] width 199 height 34
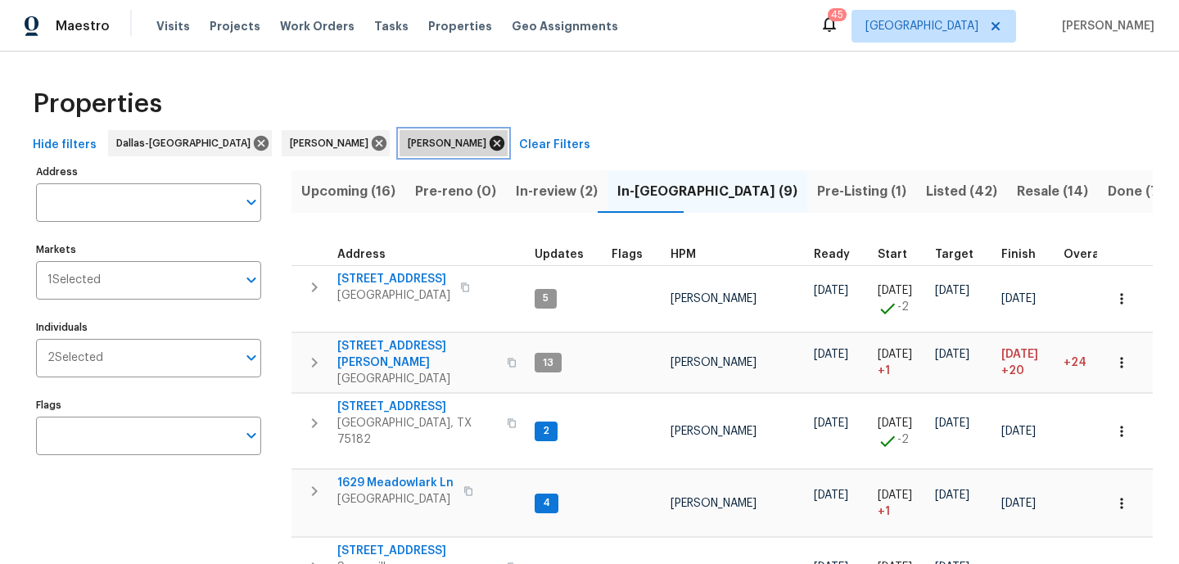
click at [488, 145] on icon at bounding box center [497, 143] width 18 height 18
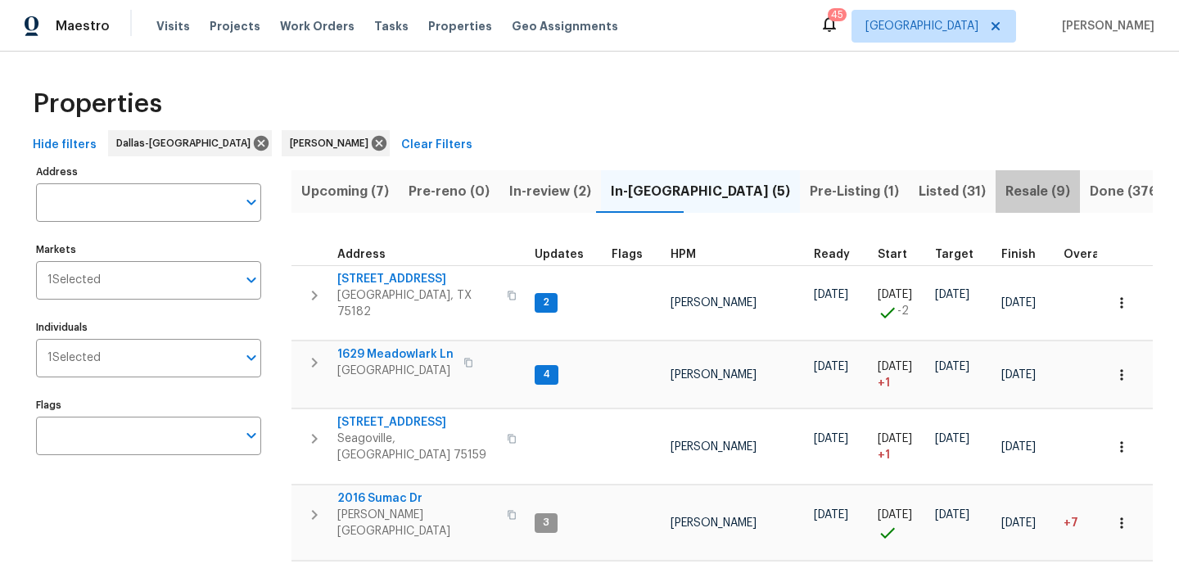
click at [1005, 188] on span "Resale (9)" at bounding box center [1037, 191] width 65 height 23
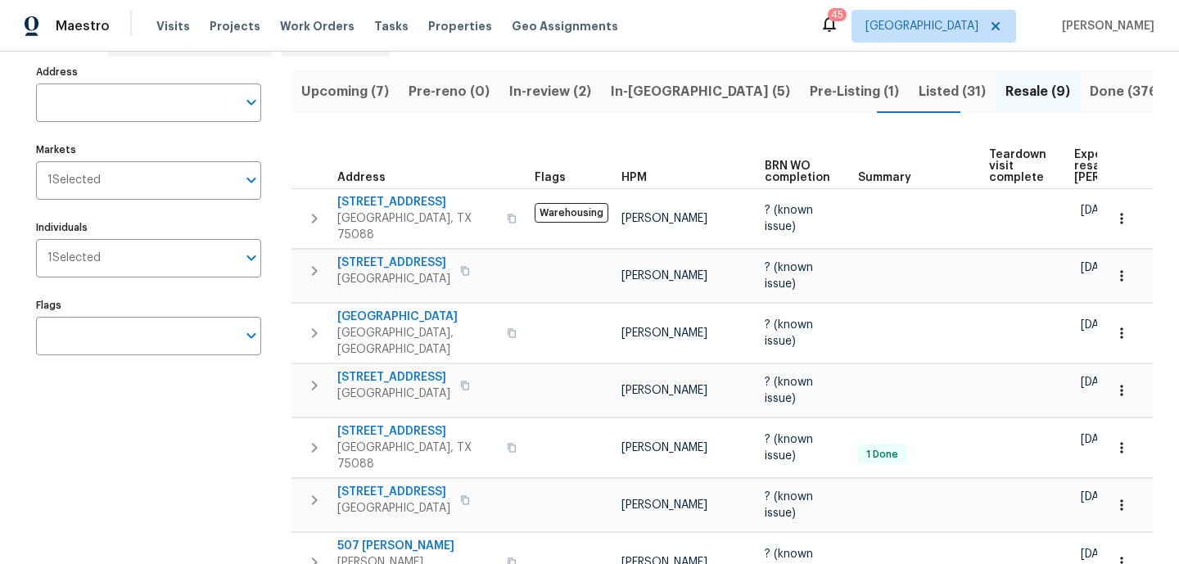
scroll to position [54, 0]
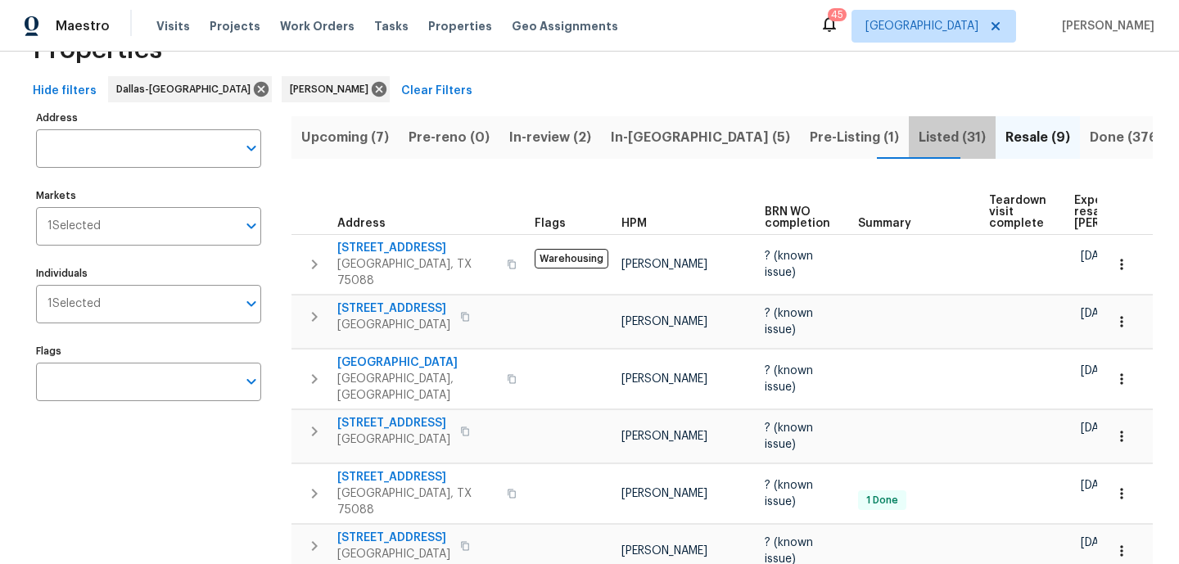
click at [919, 142] on span "Listed (31)" at bounding box center [952, 137] width 67 height 23
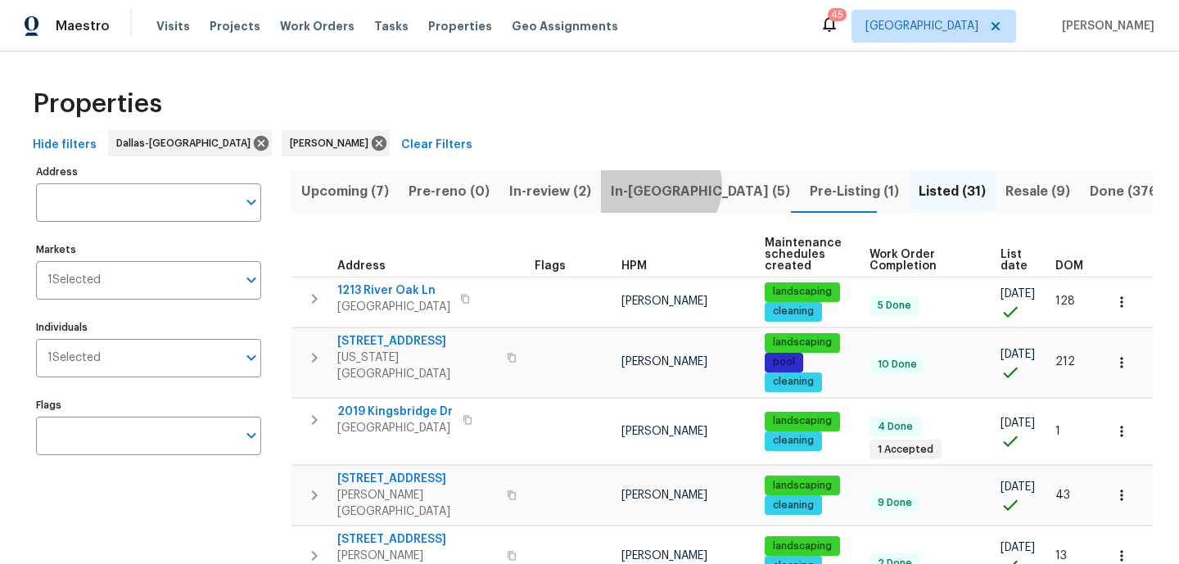
click at [653, 186] on span "In-reno (5)" at bounding box center [700, 191] width 179 height 23
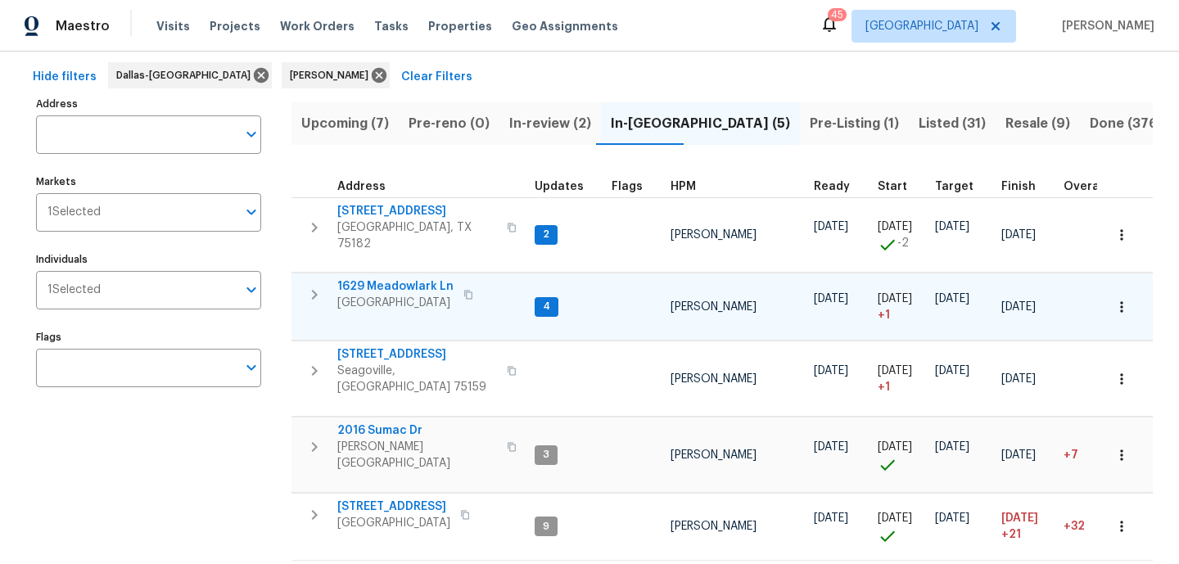
scroll to position [66, 0]
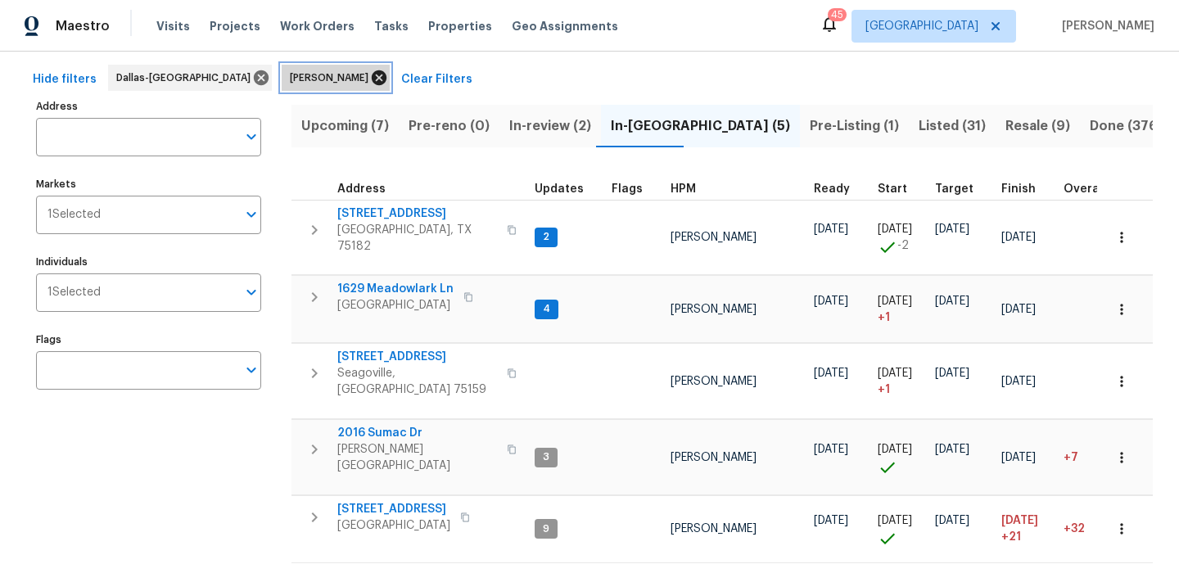
click at [372, 81] on icon at bounding box center [379, 77] width 15 height 15
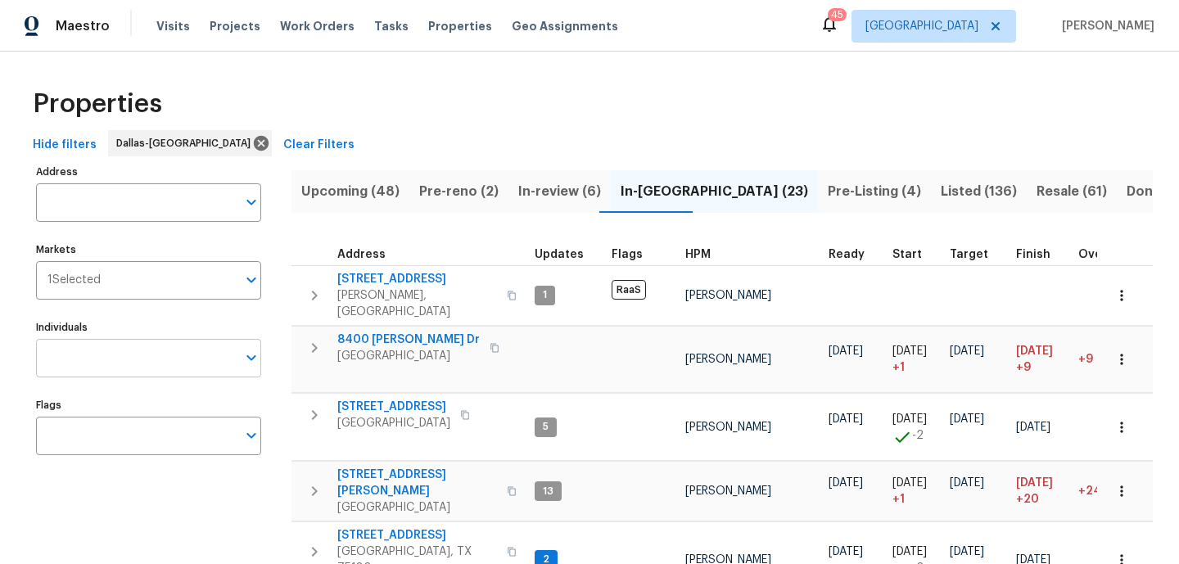
click at [106, 347] on input "Individuals" at bounding box center [136, 358] width 201 height 38
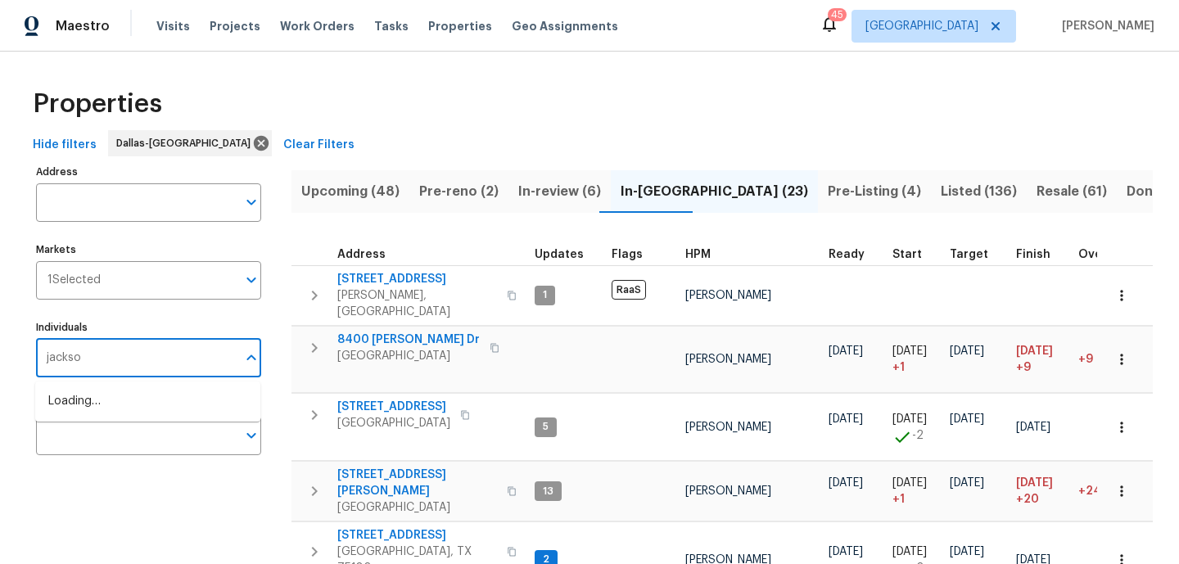
type input "jackson"
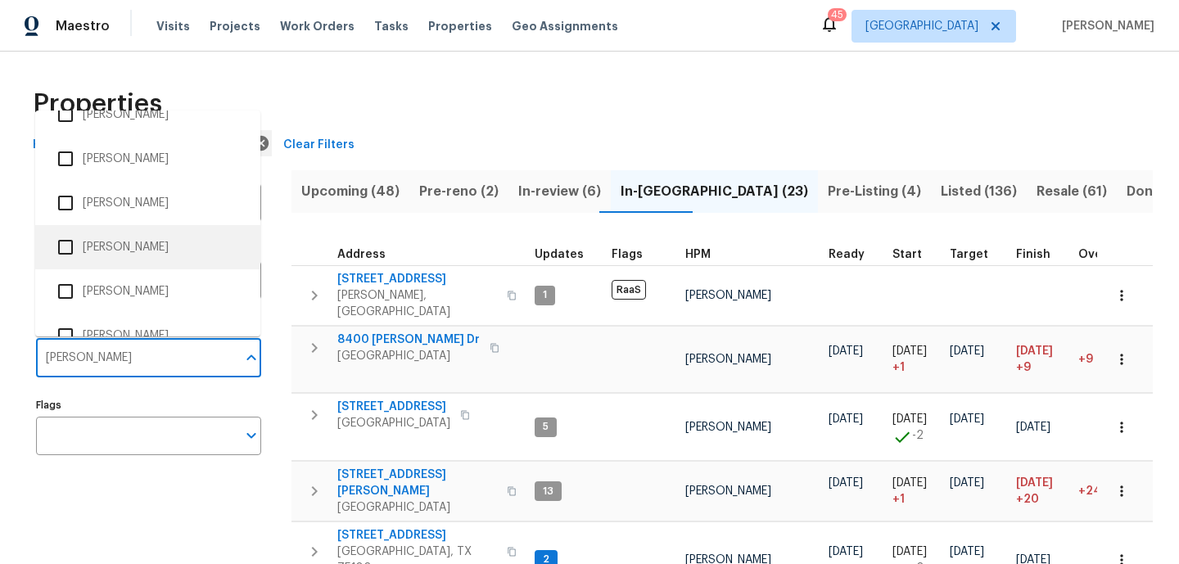
scroll to position [273, 0]
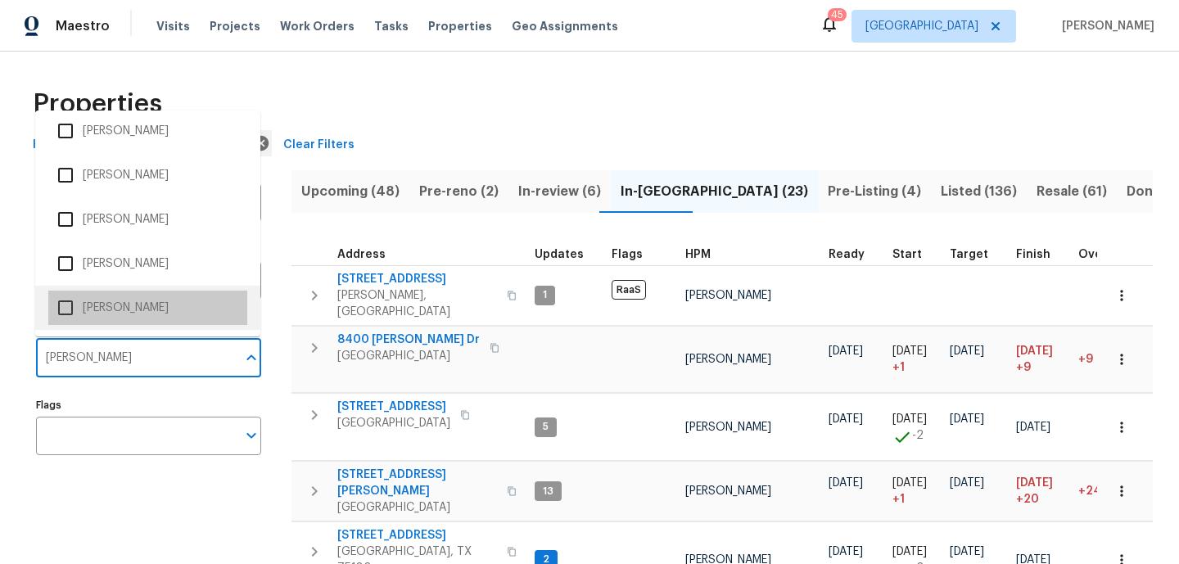
click at [121, 295] on li "[PERSON_NAME]" at bounding box center [147, 308] width 199 height 34
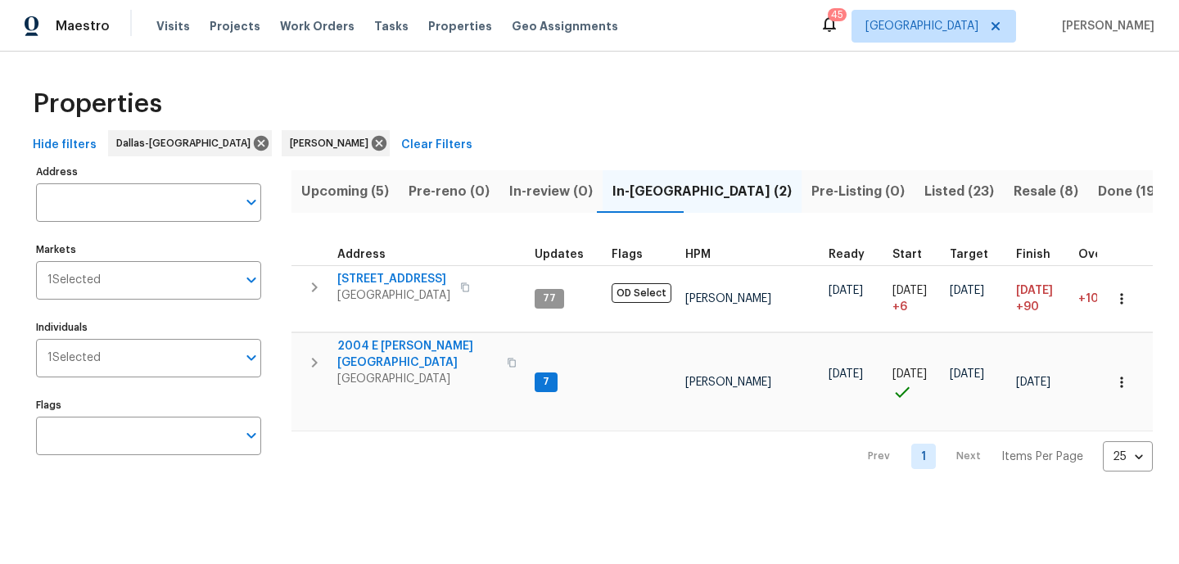
click at [924, 192] on span "Listed (23)" at bounding box center [959, 191] width 70 height 23
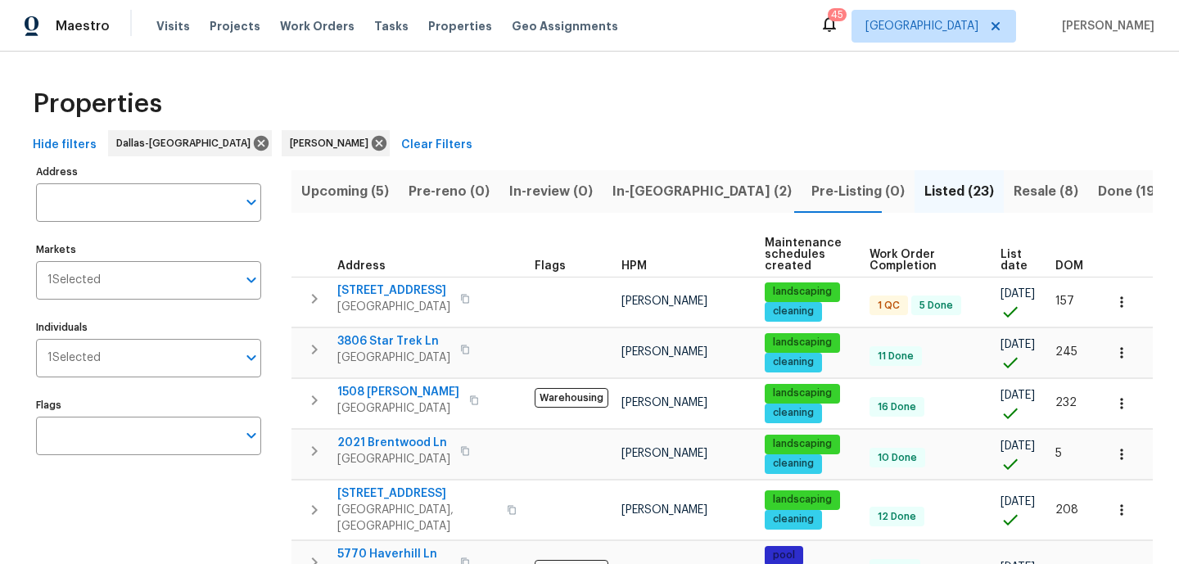
click at [168, 333] on div "Individuals 1 Selected Individuals" at bounding box center [148, 346] width 225 height 61
type input "serrato"
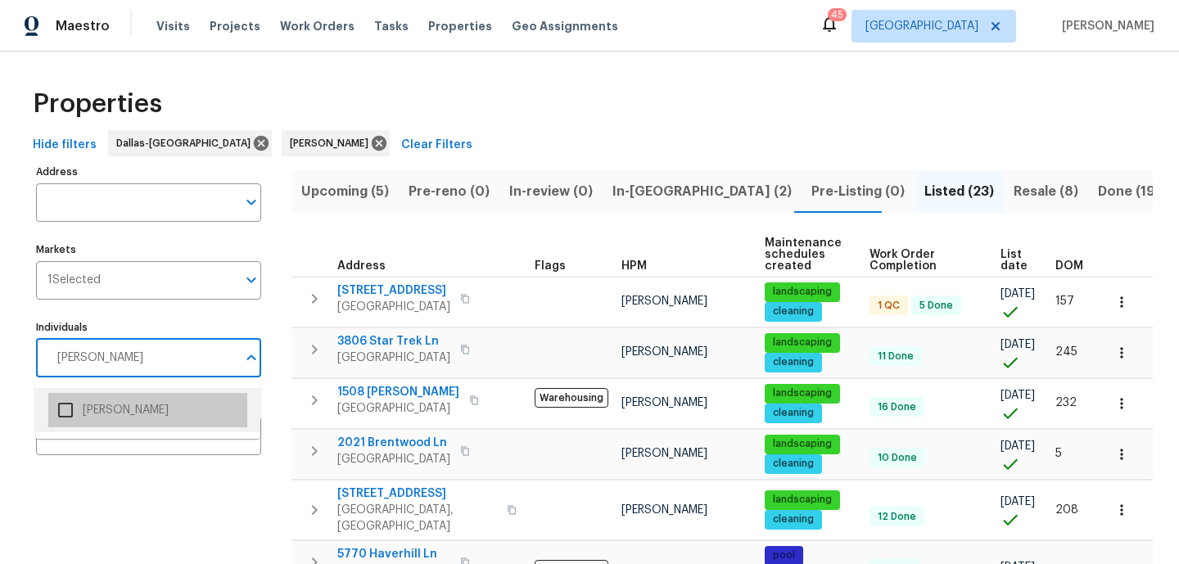
click at [139, 400] on li "[PERSON_NAME]" at bounding box center [147, 410] width 199 height 34
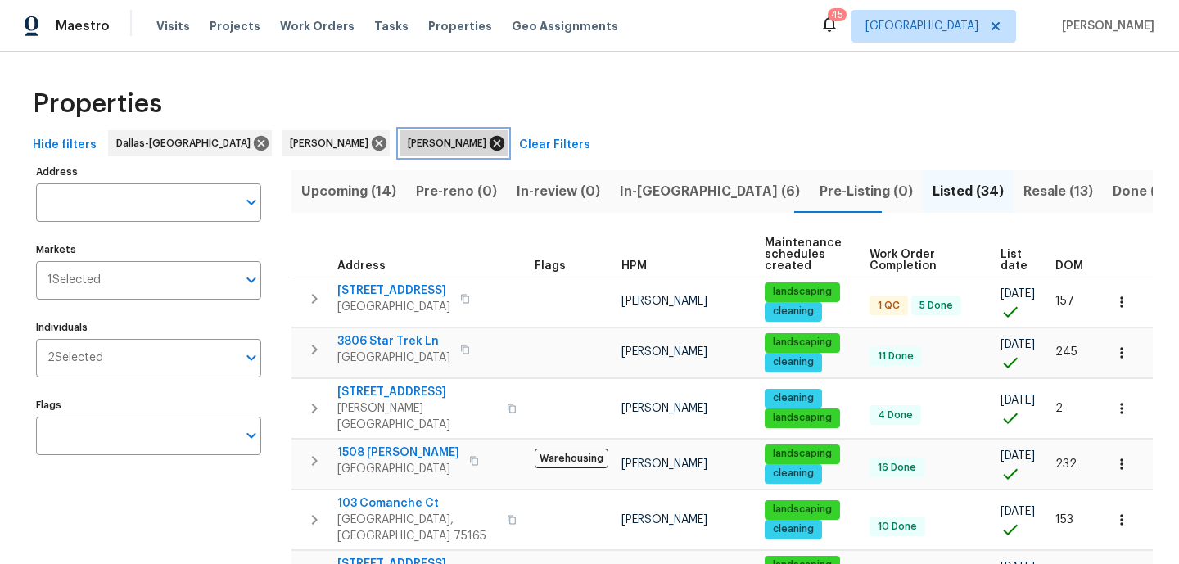
click at [495, 140] on icon at bounding box center [497, 143] width 15 height 15
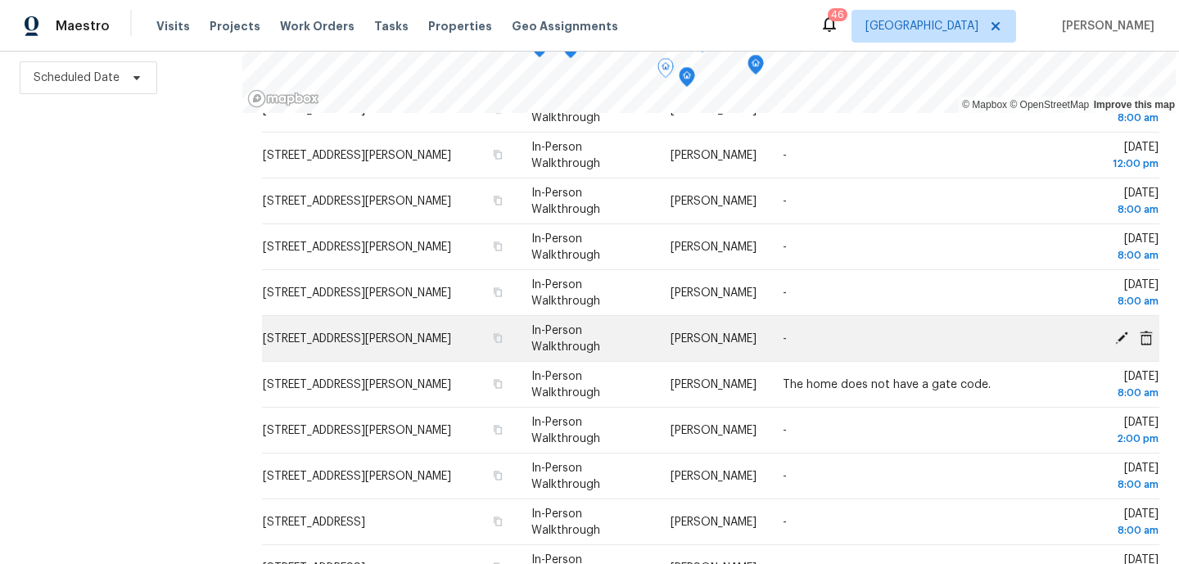
scroll to position [91, 0]
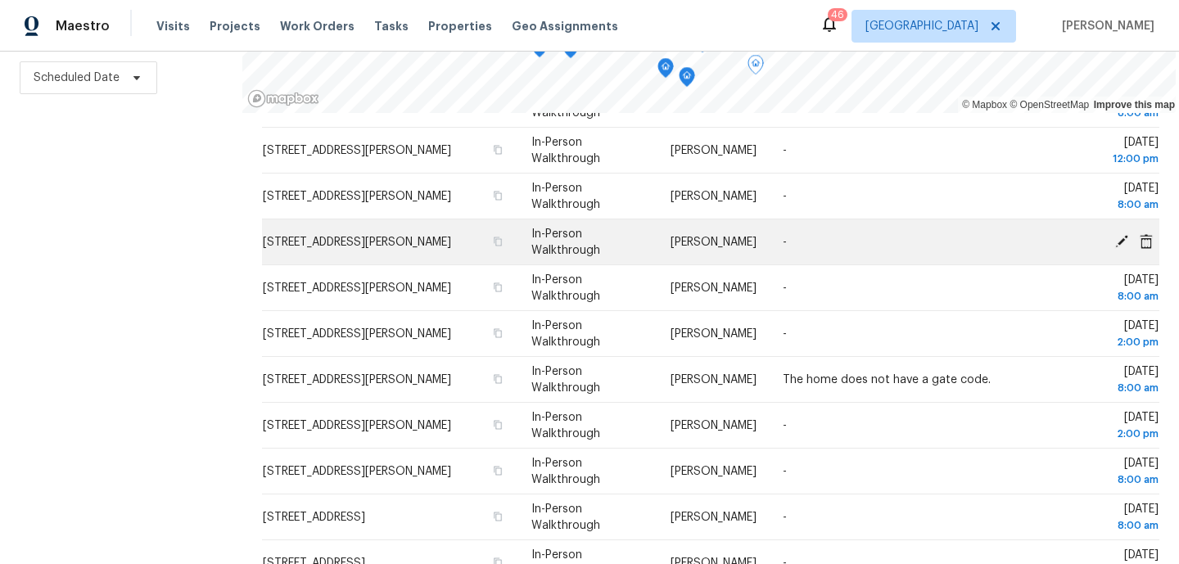
click at [1121, 241] on icon at bounding box center [1121, 240] width 13 height 13
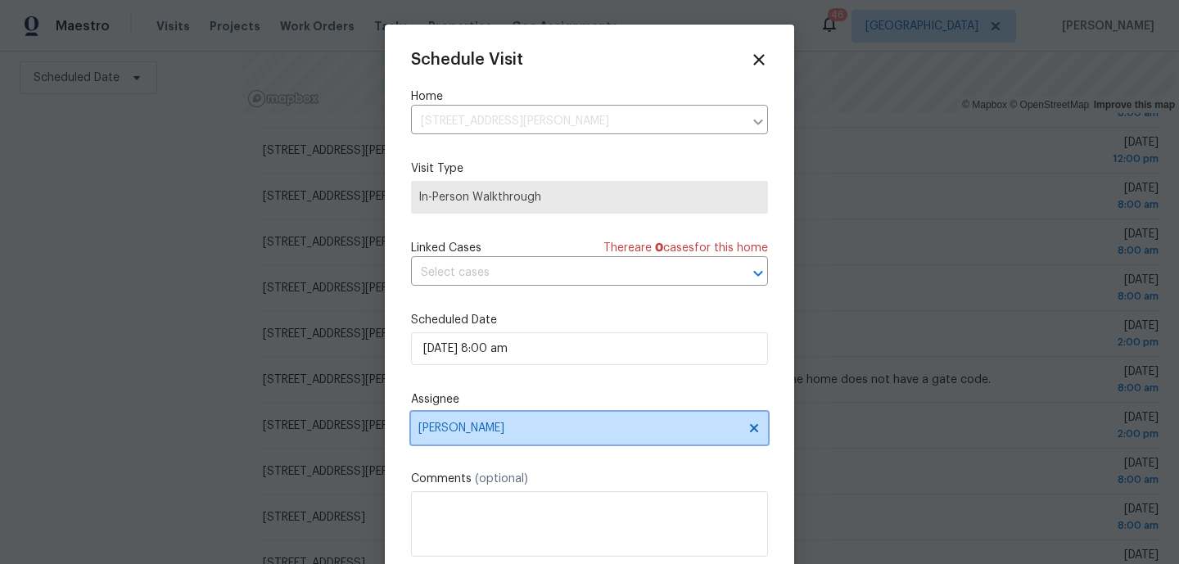
click at [571, 421] on span "[PERSON_NAME]" at bounding box center [589, 428] width 357 height 33
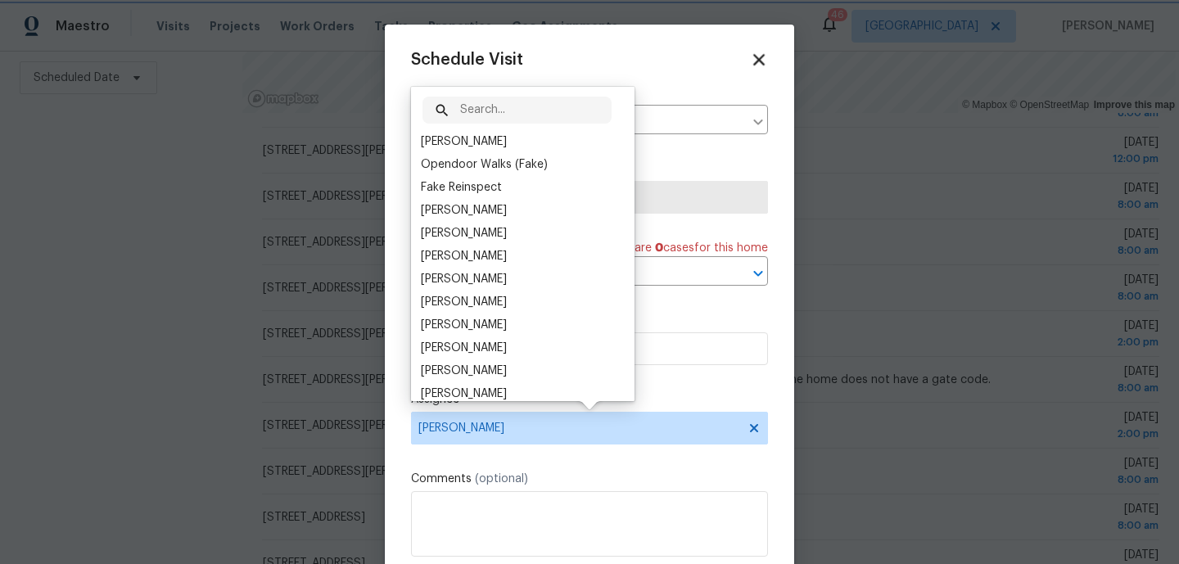
click at [765, 60] on icon at bounding box center [758, 59] width 19 height 19
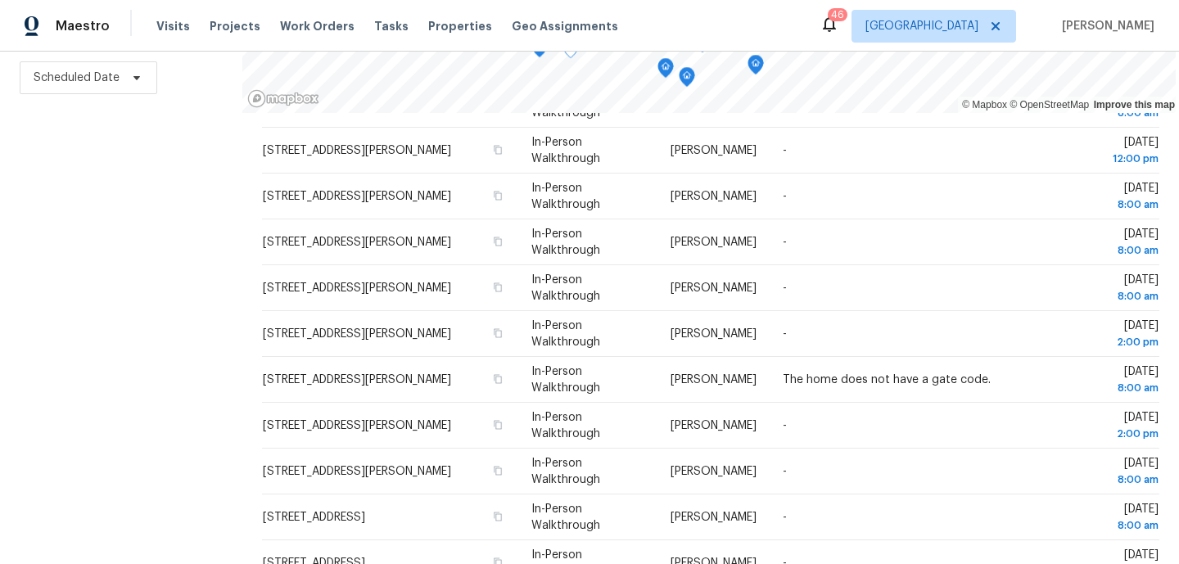
click at [177, 383] on div "Filters Reset ​ In-Person Walkthrough + 1 [PERSON_NAME] + 4 Scheduled Date" at bounding box center [121, 215] width 242 height 697
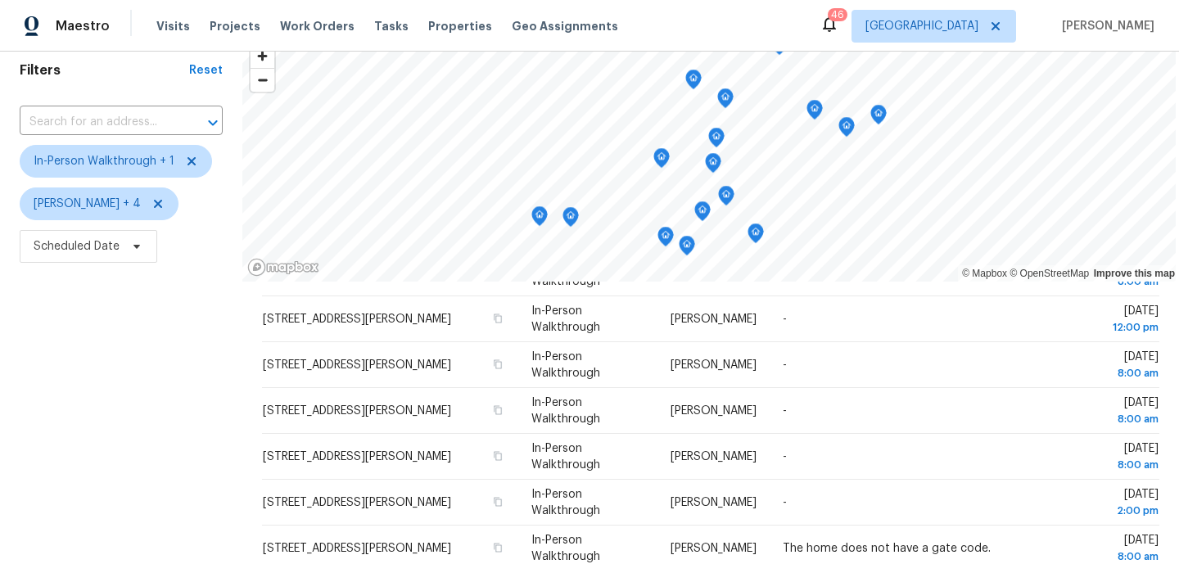
scroll to position [38, 0]
